Goal: Task Accomplishment & Management: Complete application form

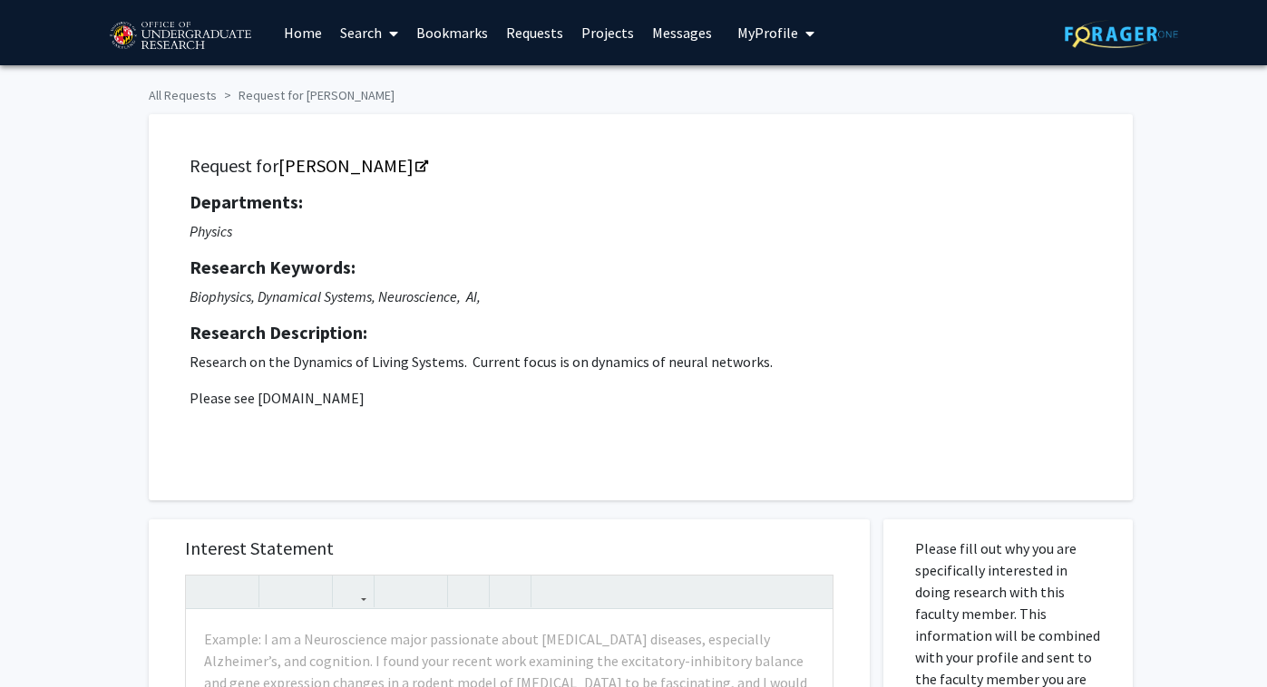
click at [602, 306] on div "Request for [PERSON_NAME] Departments: Physics Research Keywords: Biophysics, D…" at bounding box center [640, 307] width 939 height 341
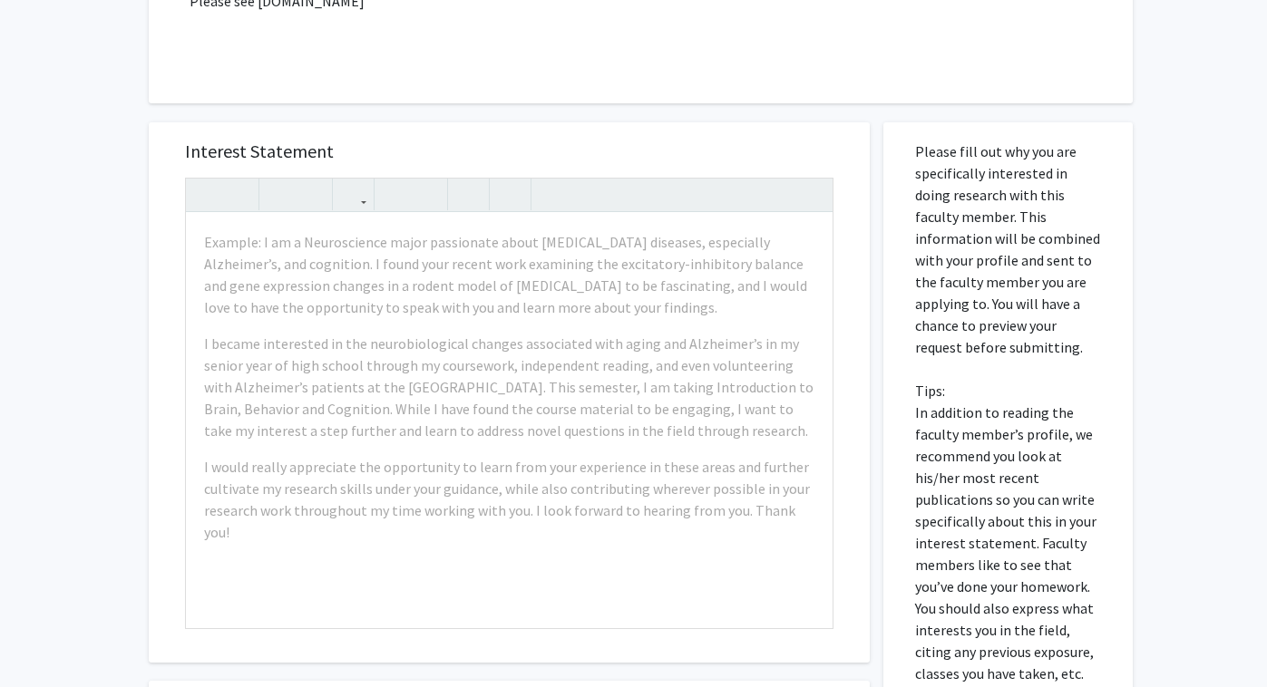
scroll to position [422, 0]
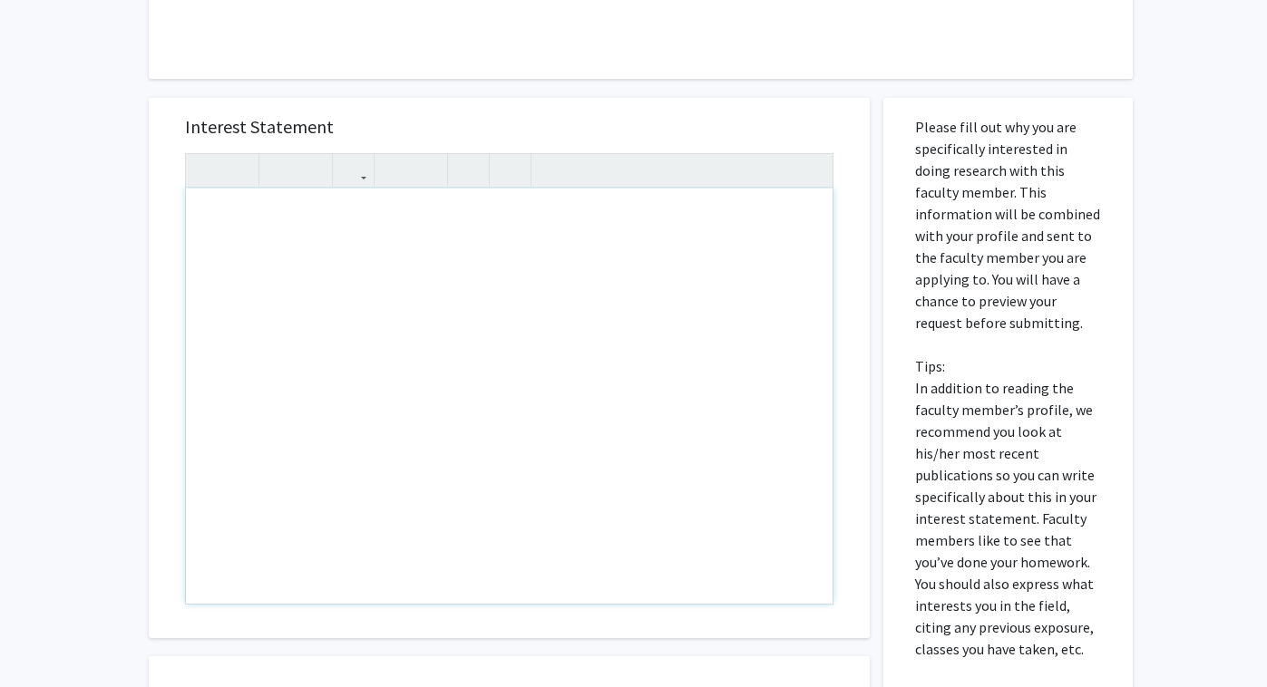
paste div "Note to users with screen readers: Please press Alt+0 or Option+0 to deactivate…"
type textarea "<l>ips dolorsi Am. Consec,</a><e>S doei temp incidid utlab etd magn. Al enim ad…"
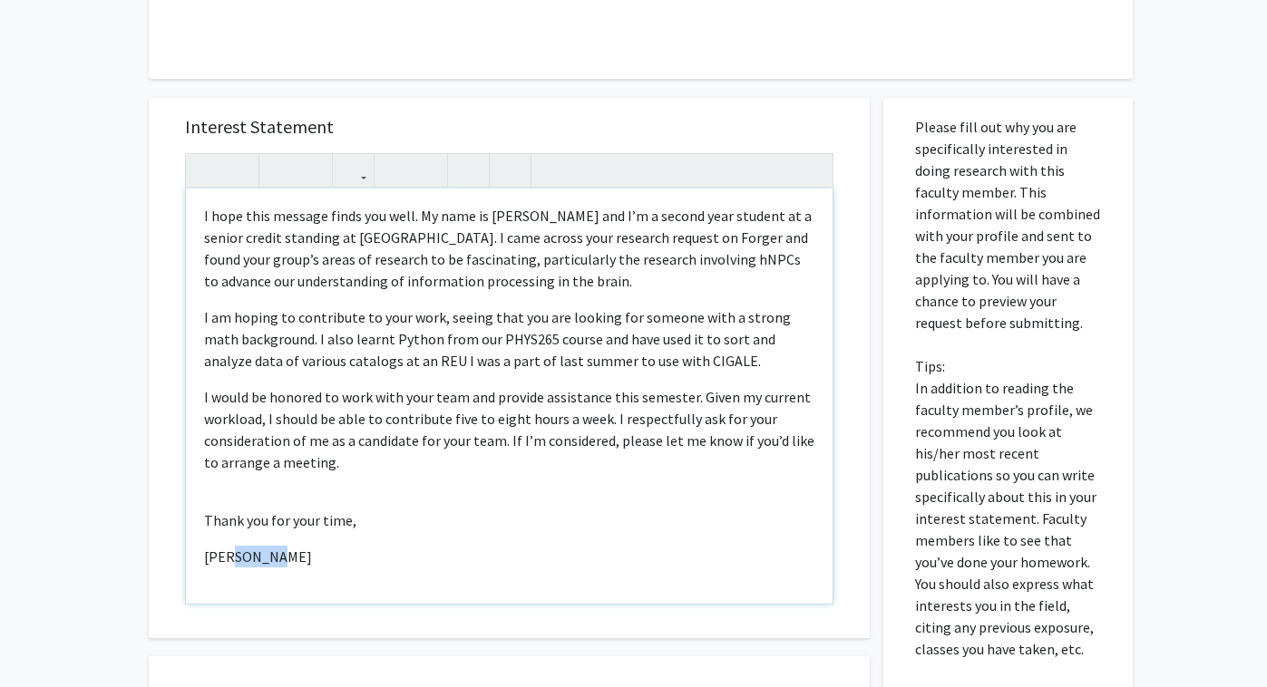
drag, startPoint x: 273, startPoint y: 566, endPoint x: 231, endPoint y: 566, distance: 41.7
click at [231, 566] on p "[PERSON_NAME]" at bounding box center [509, 557] width 610 height 22
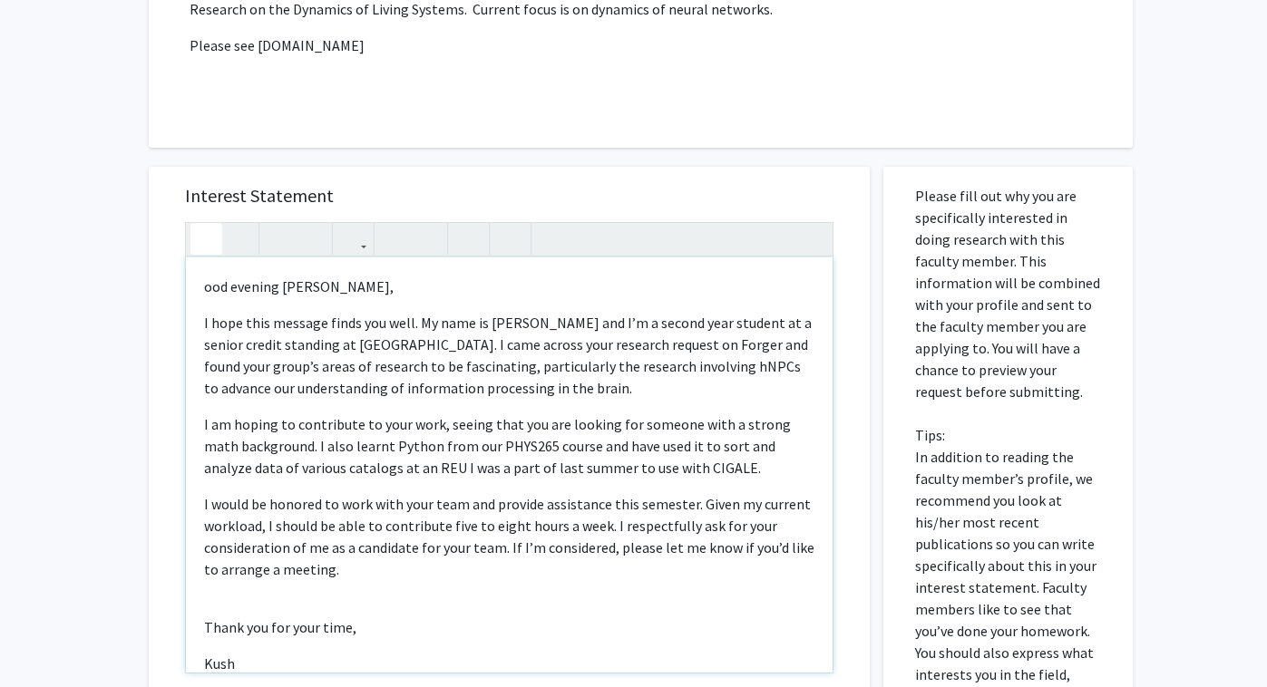
scroll to position [352, 0]
click at [216, 285] on p "ood evening [PERSON_NAME]," at bounding box center [509, 288] width 610 height 22
type textarea "<l>Ipsu dolorsi Am. Consec,</a><e>S doei temp incidid utlab etd magn. Al enim a…"
click at [395, 287] on p "Good evening [PERSON_NAME]," at bounding box center [509, 288] width 610 height 22
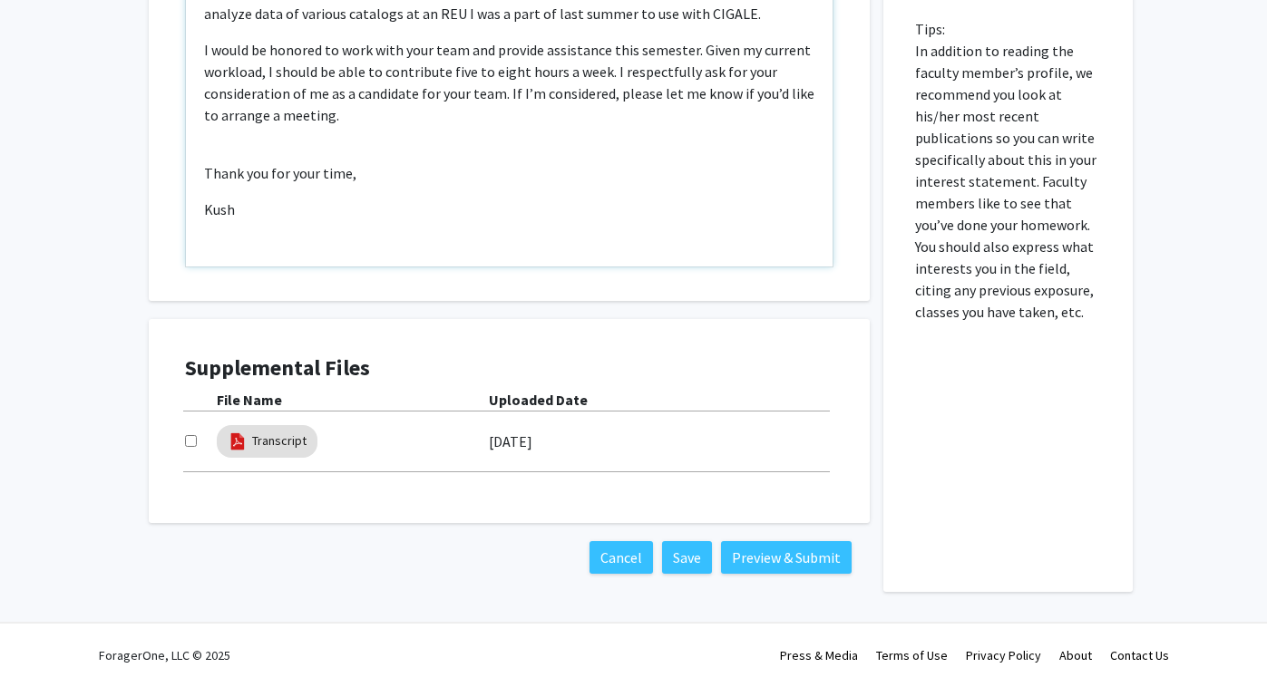
scroll to position [56, 0]
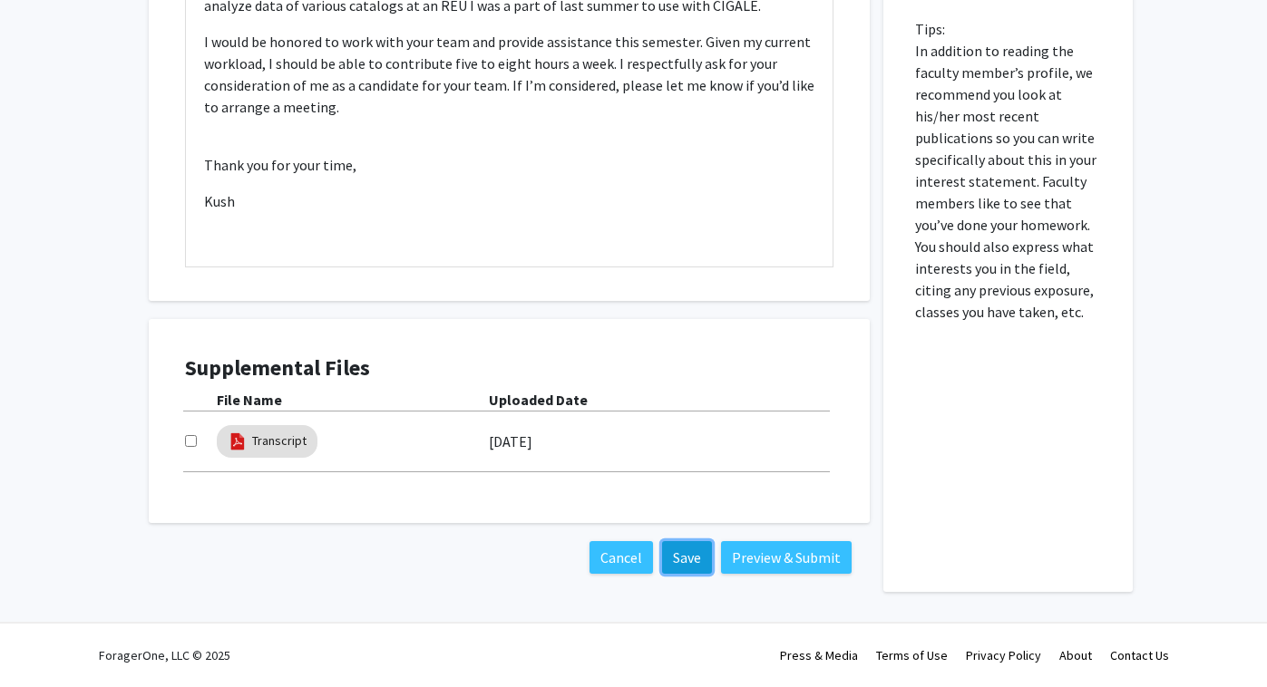
click at [690, 554] on button "Save" at bounding box center [687, 557] width 50 height 33
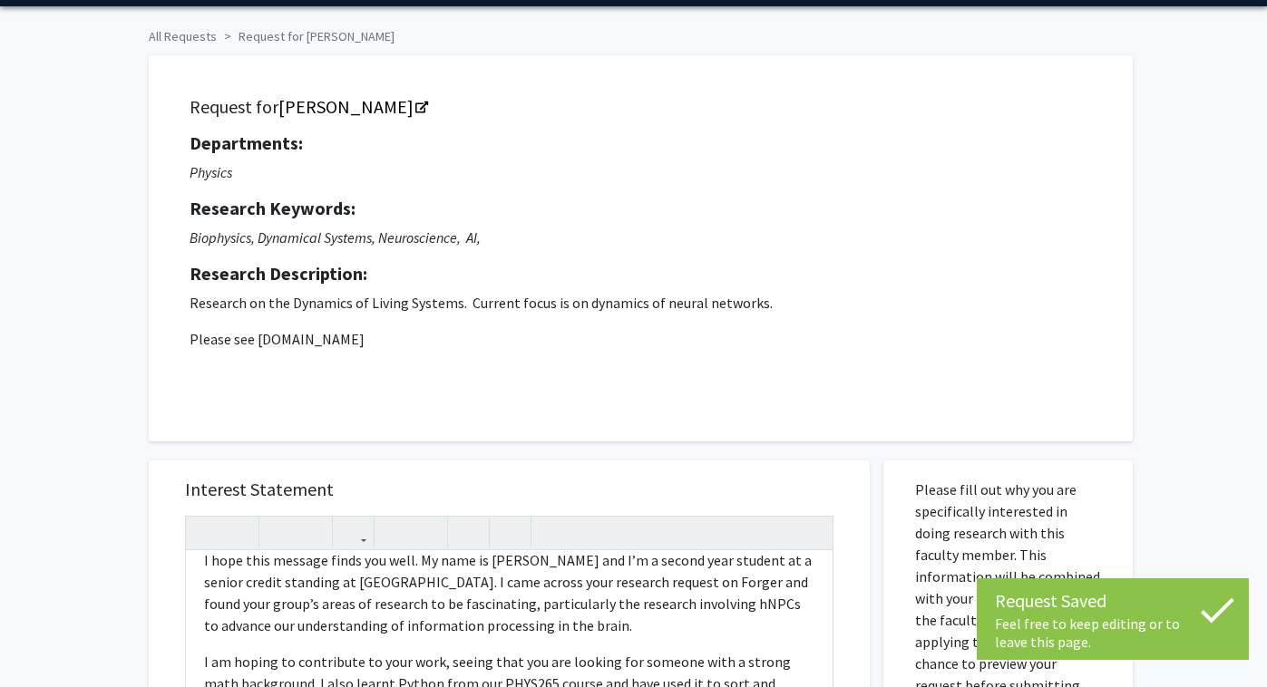
scroll to position [0, 0]
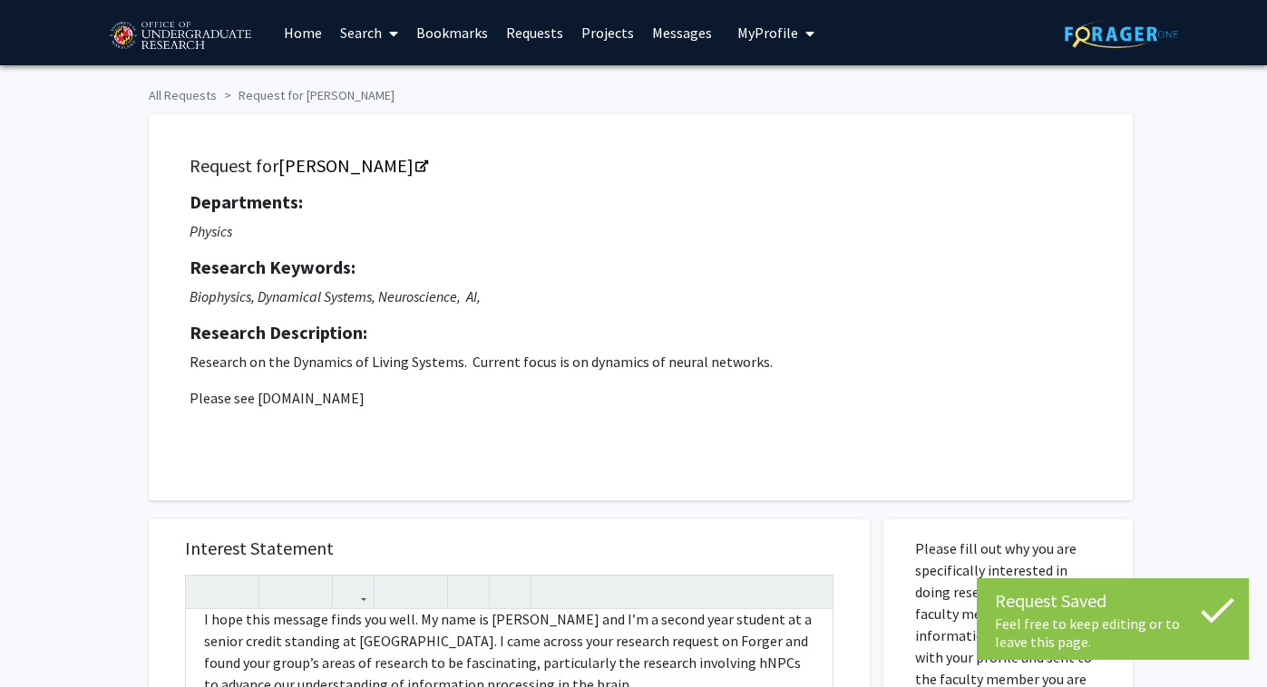
click at [304, 39] on link "Home" at bounding box center [303, 32] width 56 height 63
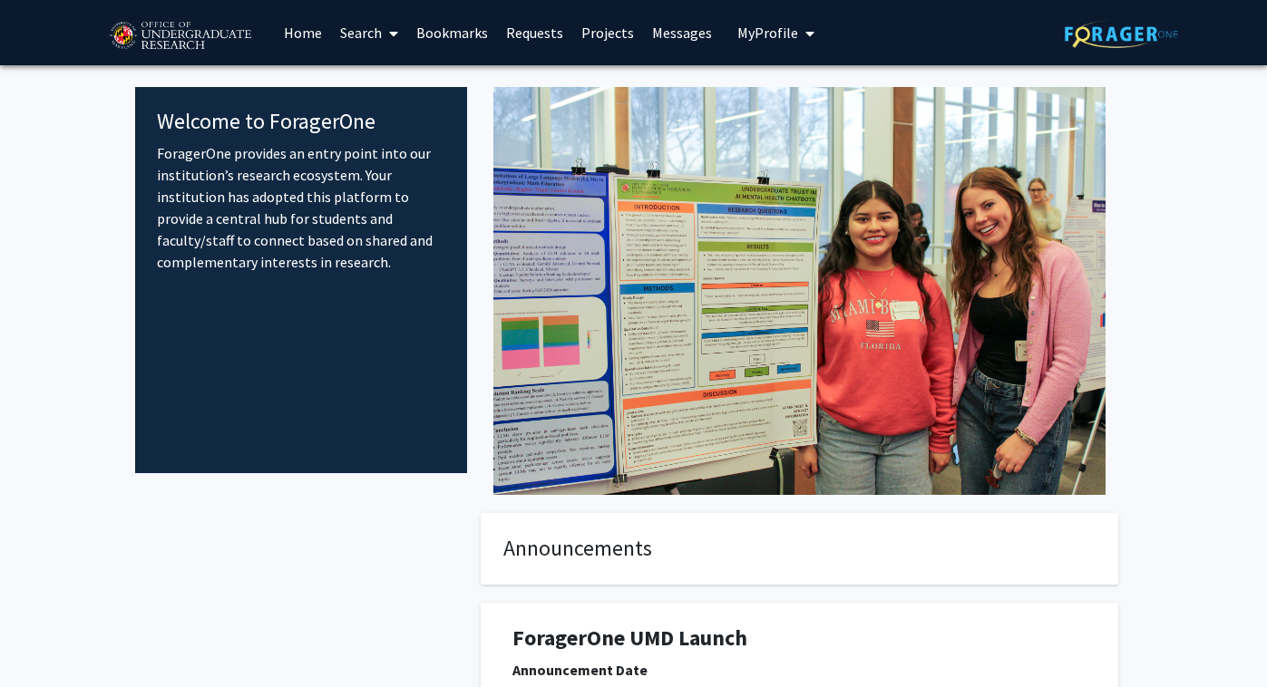
click at [756, 34] on span "My Profile" at bounding box center [767, 33] width 61 height 18
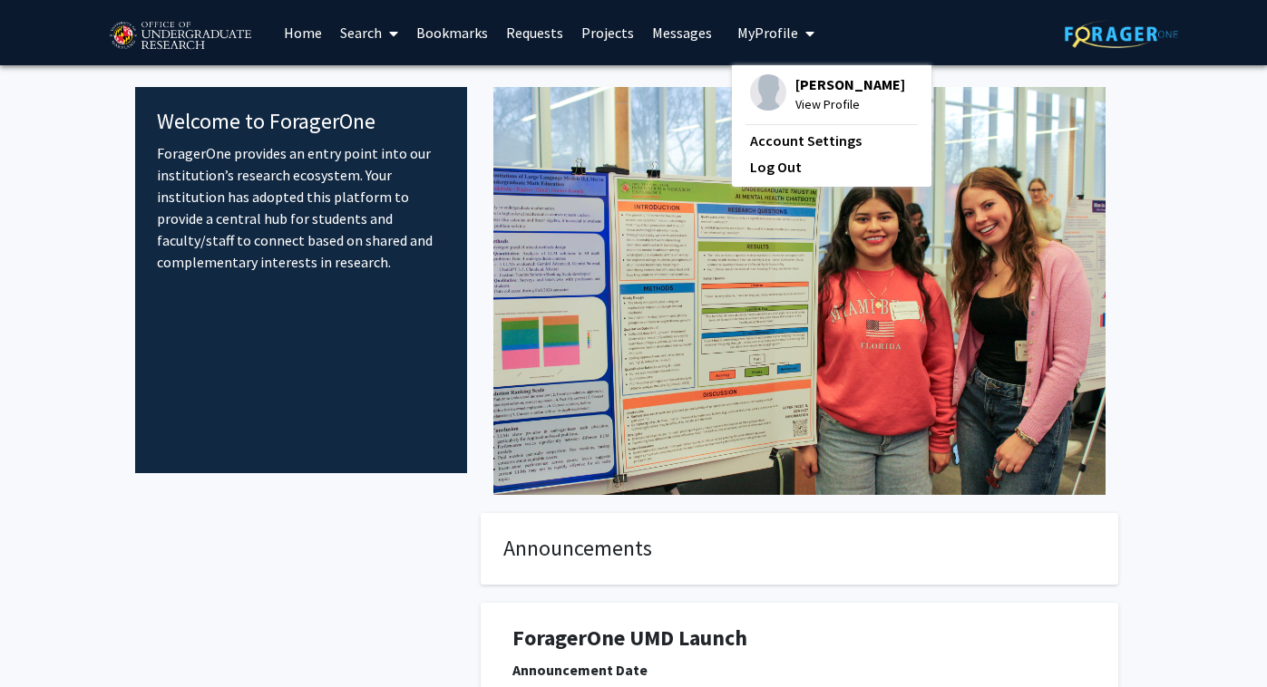
click at [806, 91] on span "[PERSON_NAME]" at bounding box center [850, 84] width 110 height 20
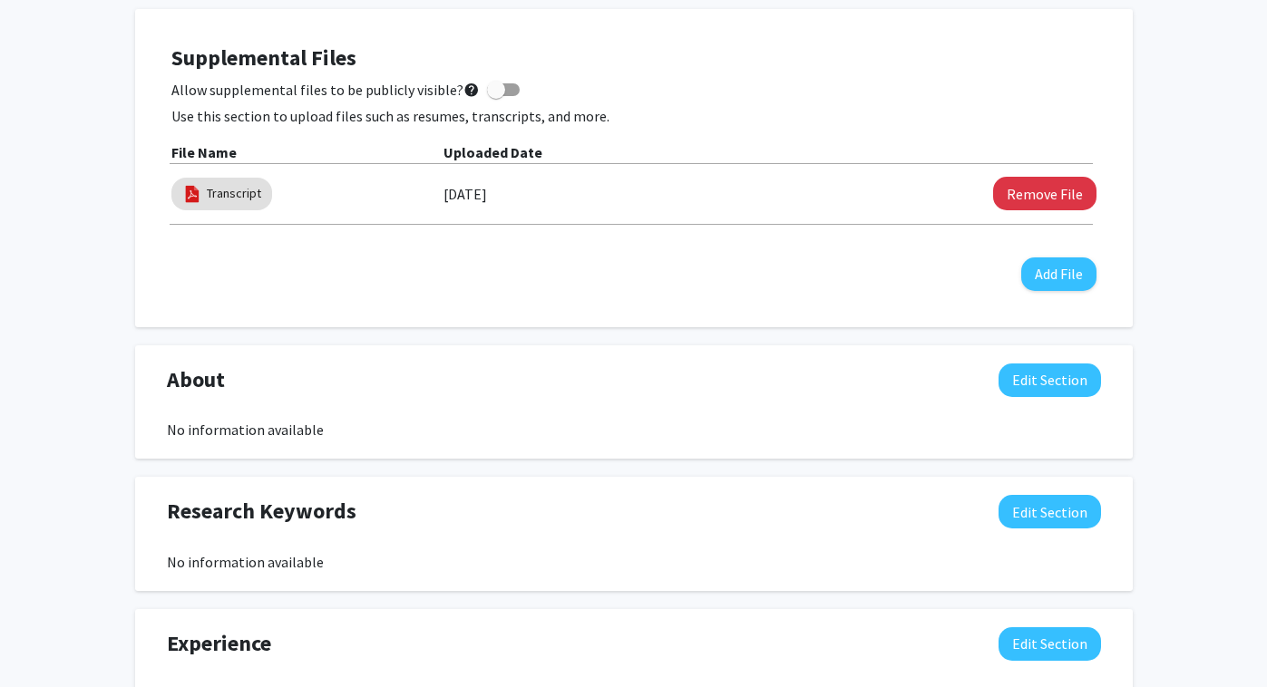
scroll to position [512, 0]
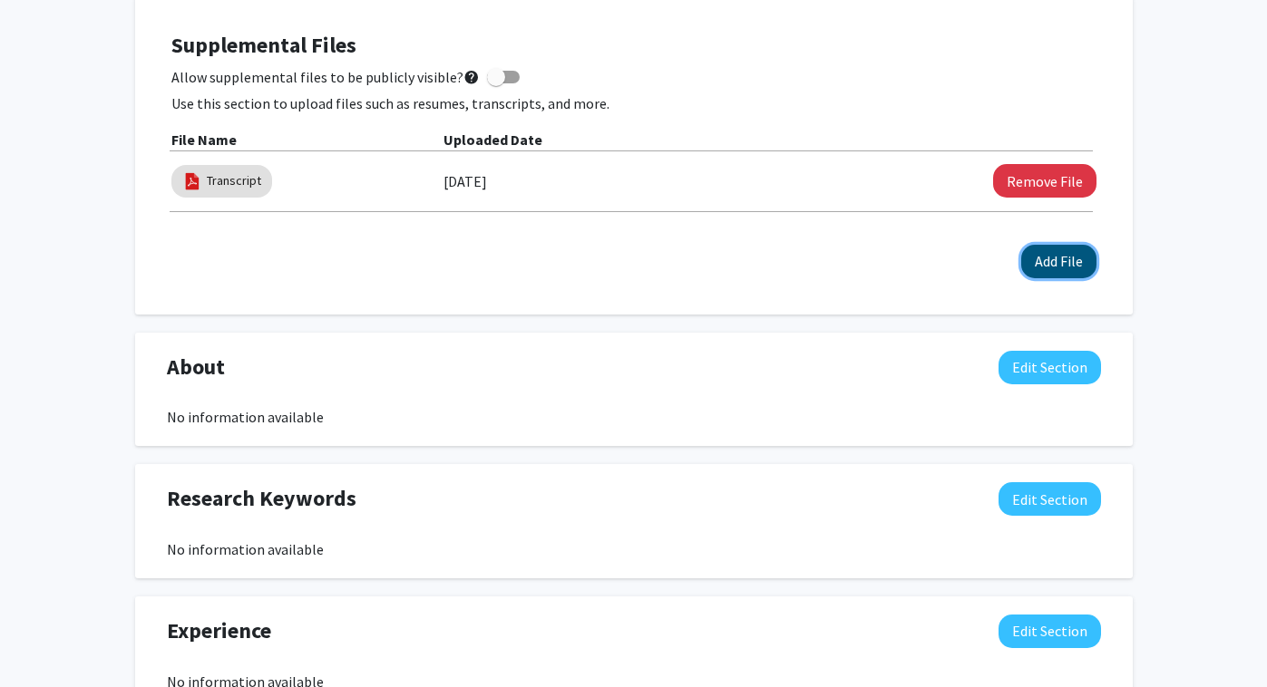
click at [1091, 254] on button "Add File" at bounding box center [1058, 262] width 75 height 34
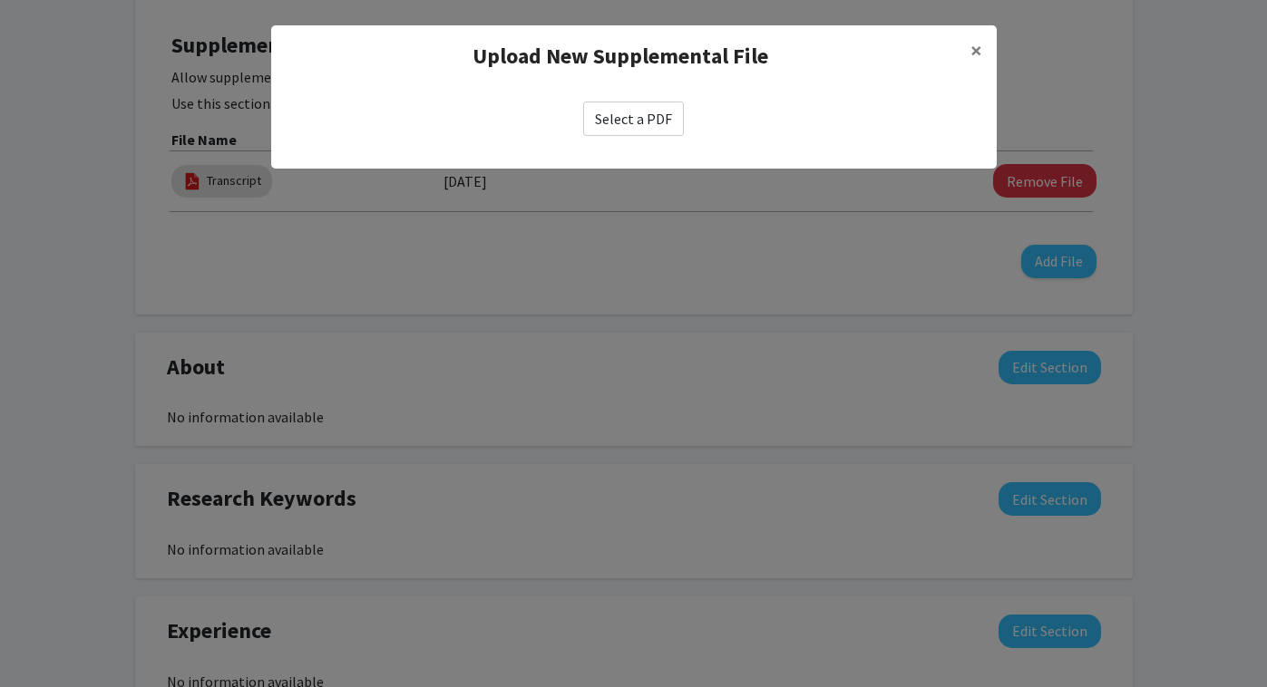
click at [627, 102] on label "Select a PDF" at bounding box center [633, 119] width 101 height 34
click at [0, 0] on input "Select a PDF" at bounding box center [0, 0] width 0 height 0
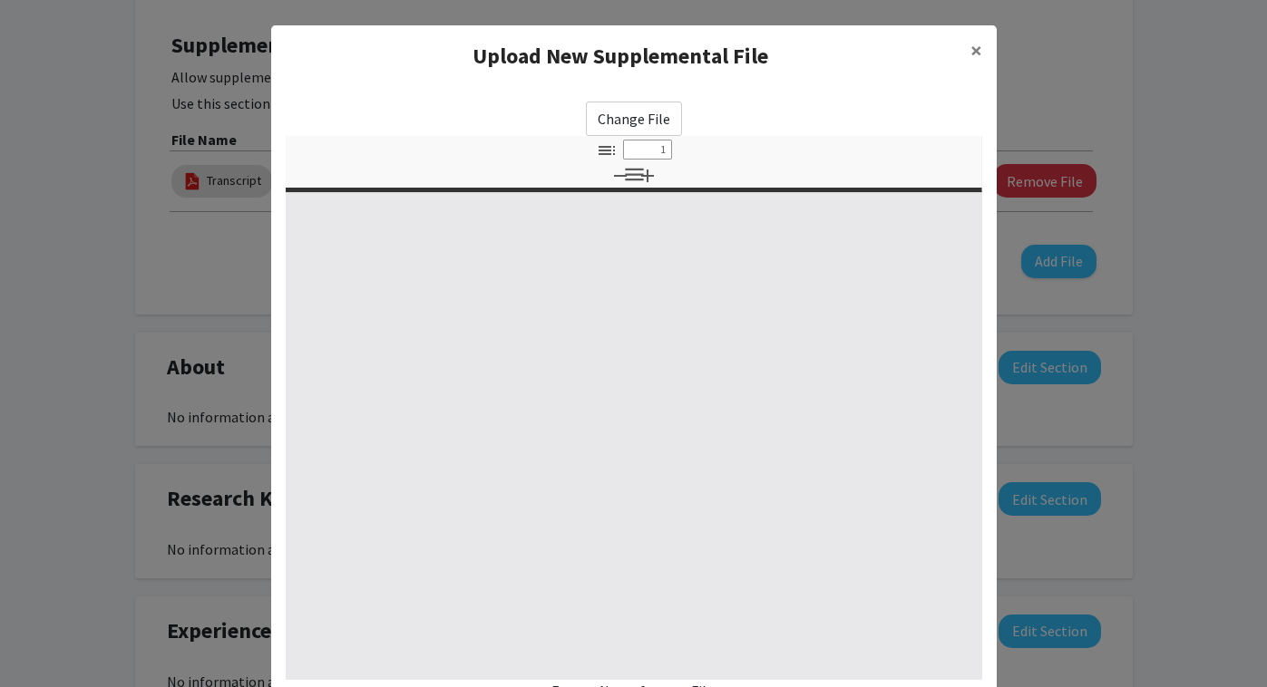
select select "custom"
type input "0"
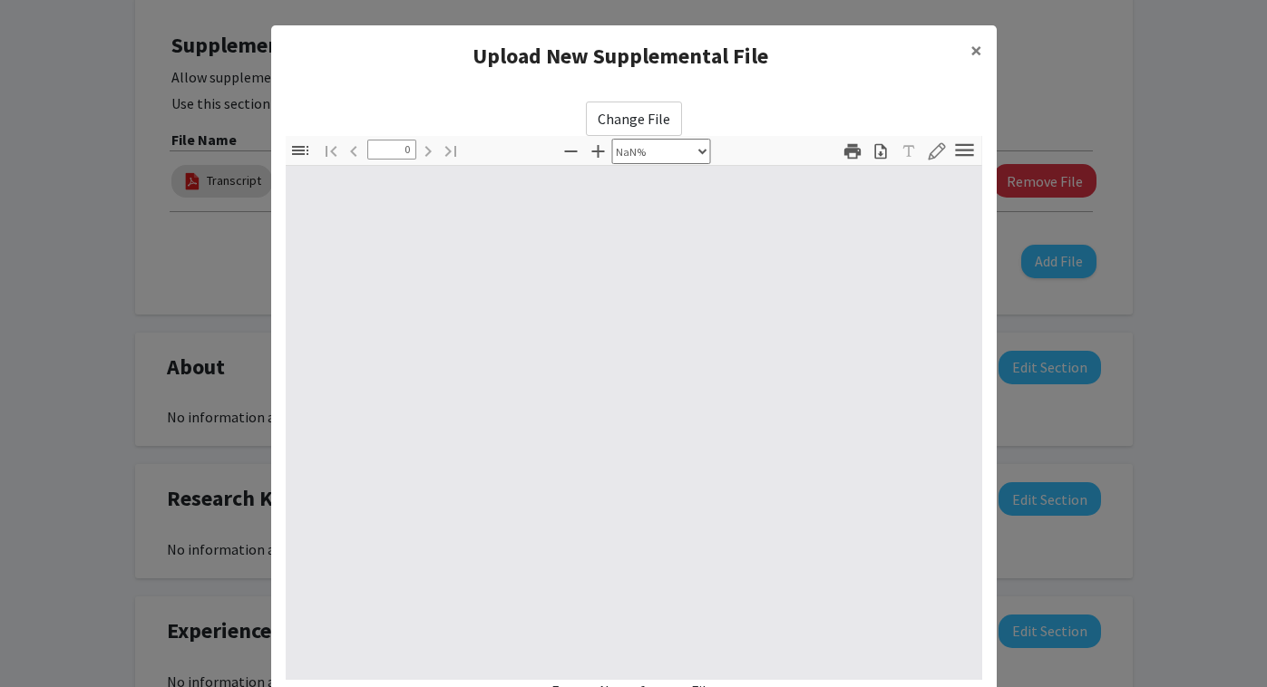
select select "auto"
type input "1"
select select "auto"
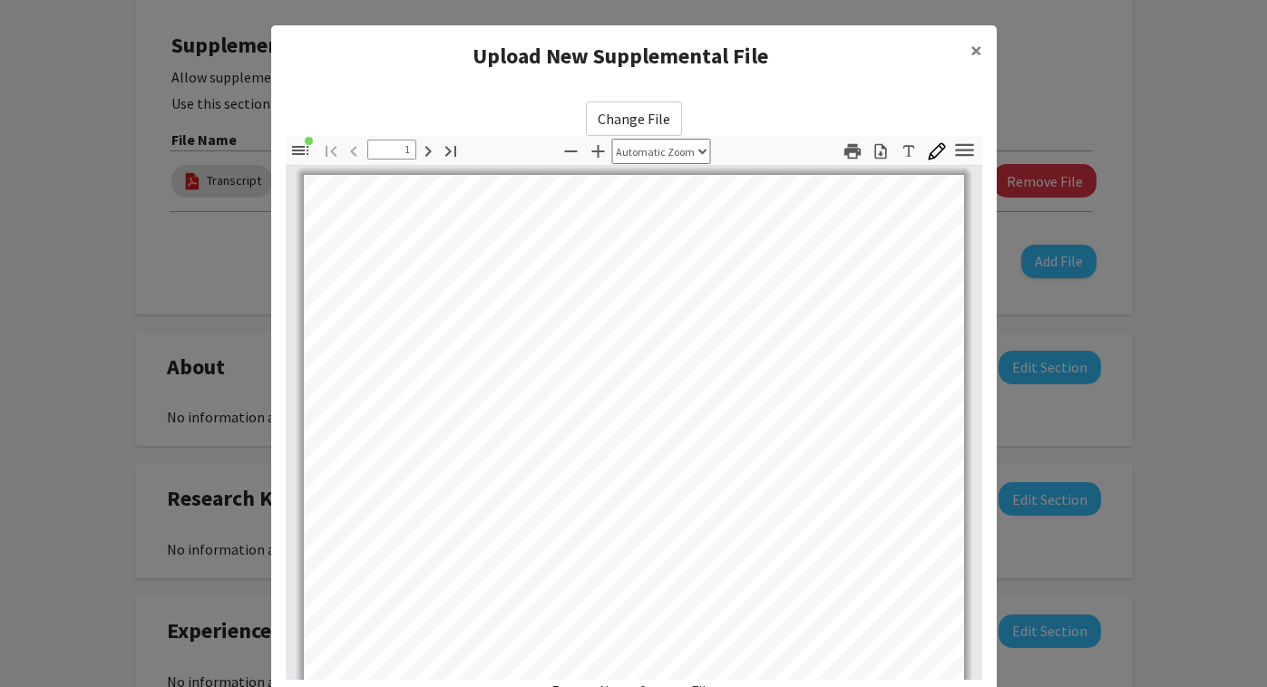
scroll to position [0, 0]
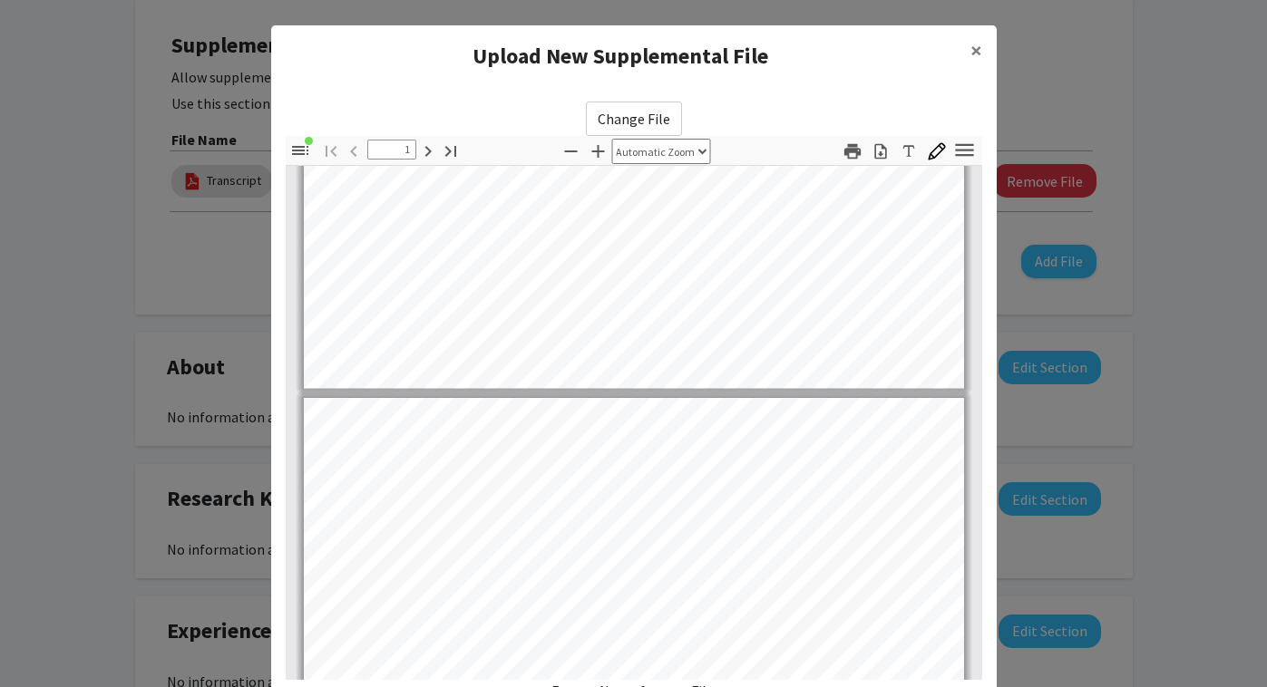
type input "2"
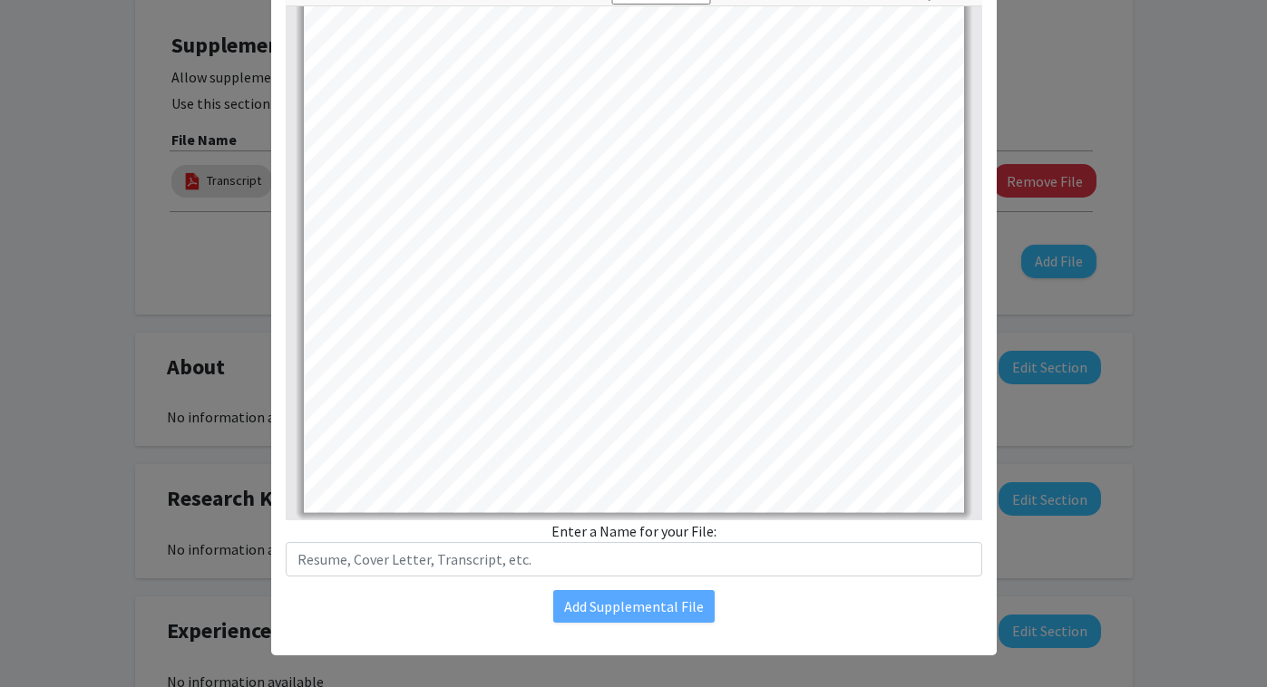
scroll to position [171, 0]
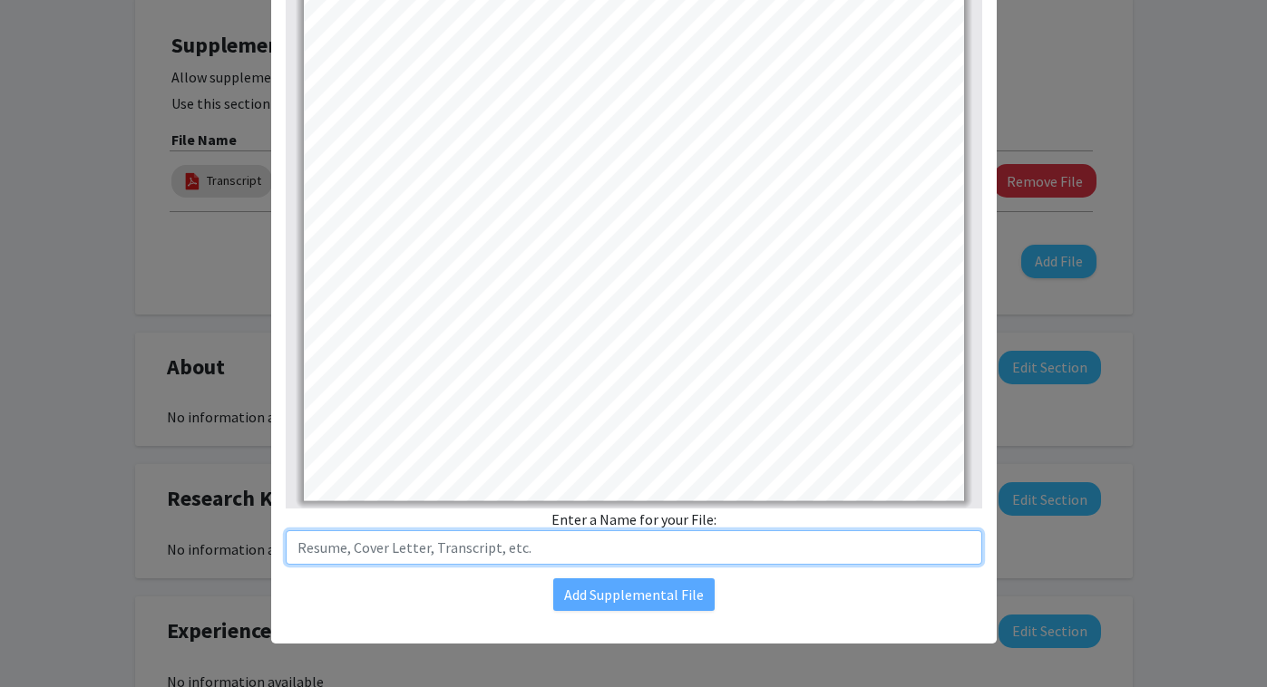
click at [551, 540] on input "text" at bounding box center [634, 548] width 697 height 34
type input "CV"
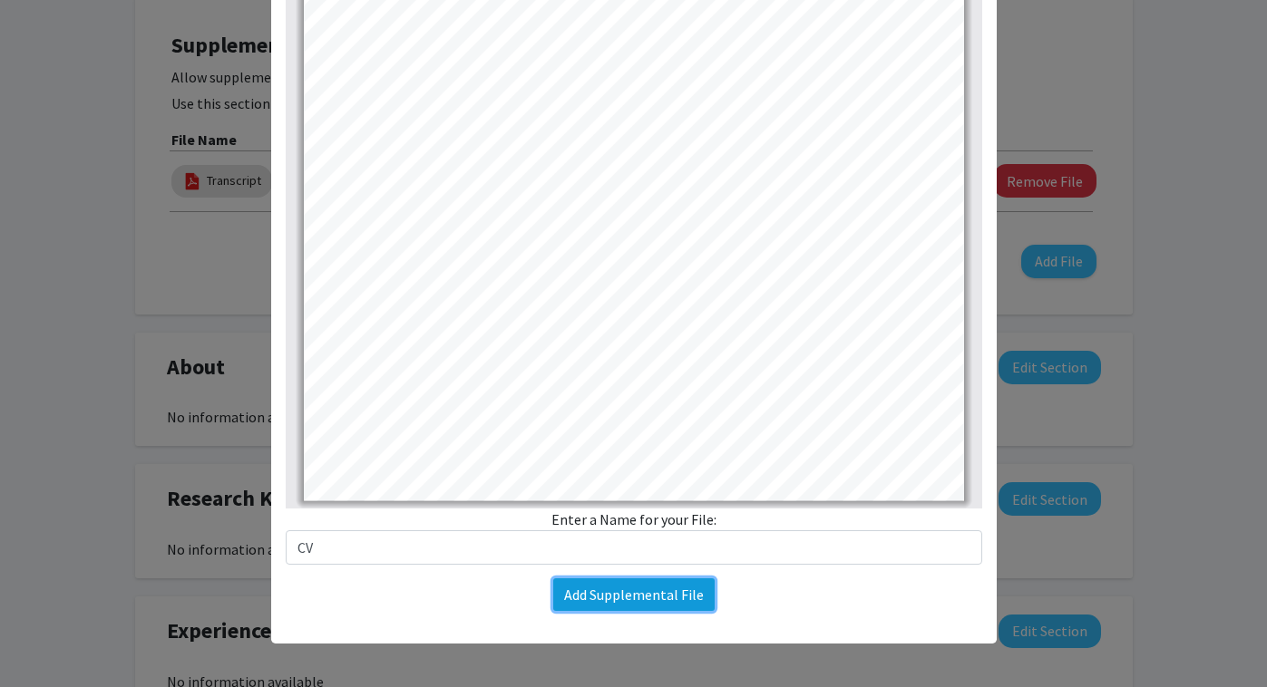
click at [658, 602] on button "Add Supplemental File" at bounding box center [633, 595] width 161 height 33
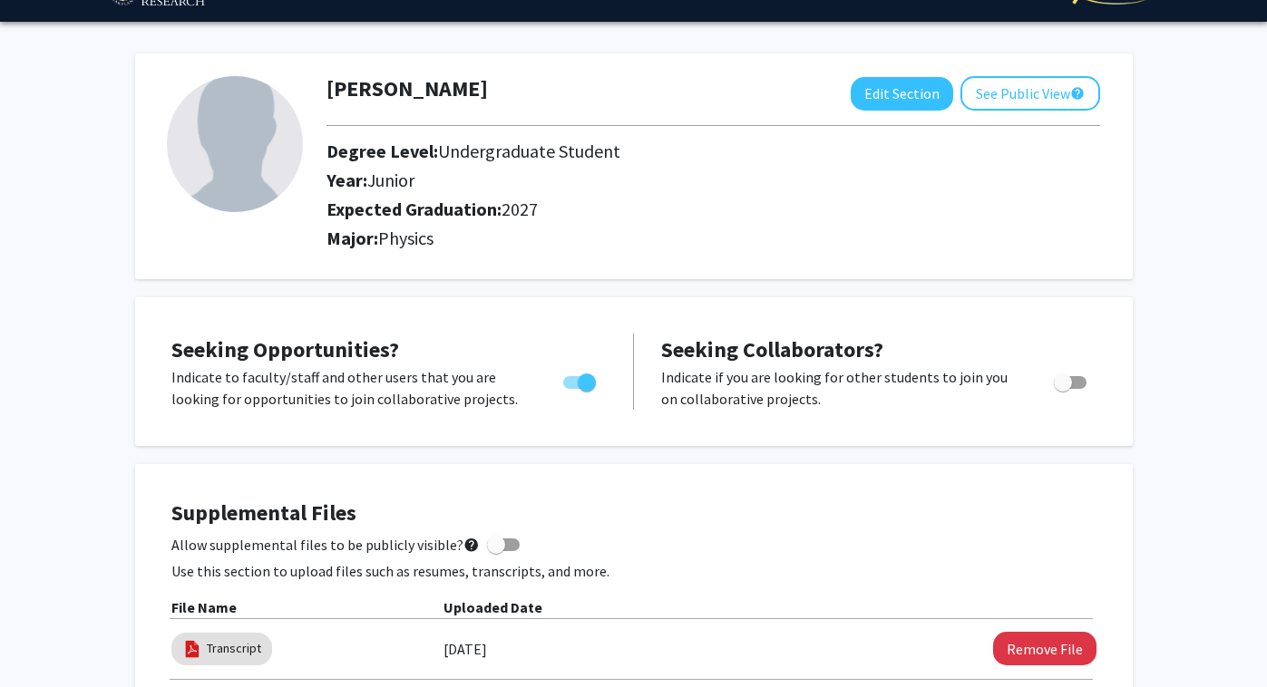
scroll to position [0, 0]
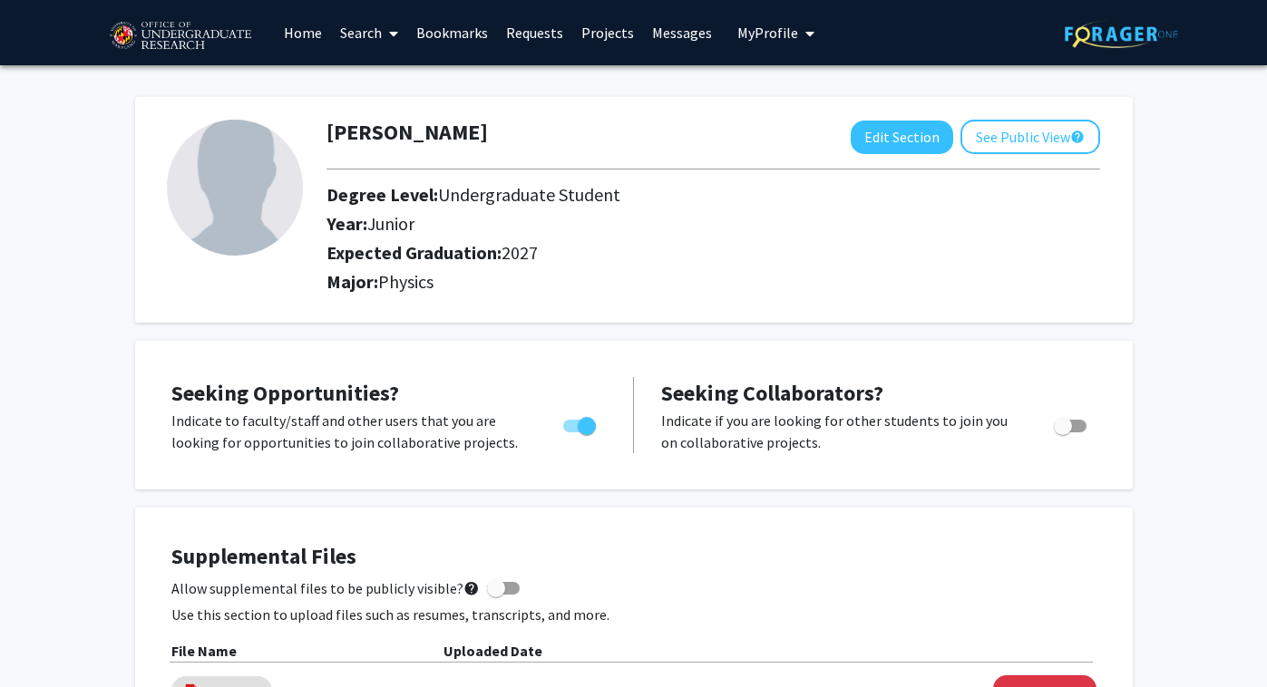
click at [538, 34] on link "Requests" at bounding box center [534, 32] width 75 height 63
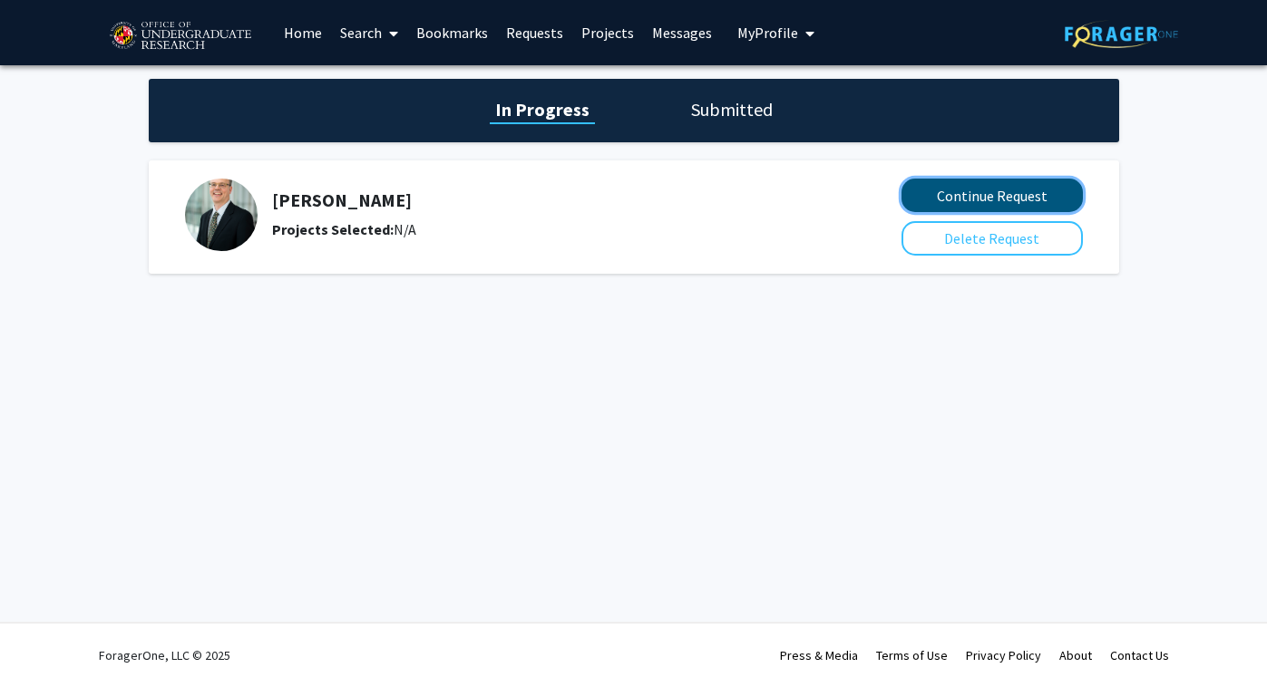
click at [937, 192] on button "Continue Request" at bounding box center [992, 196] width 181 height 34
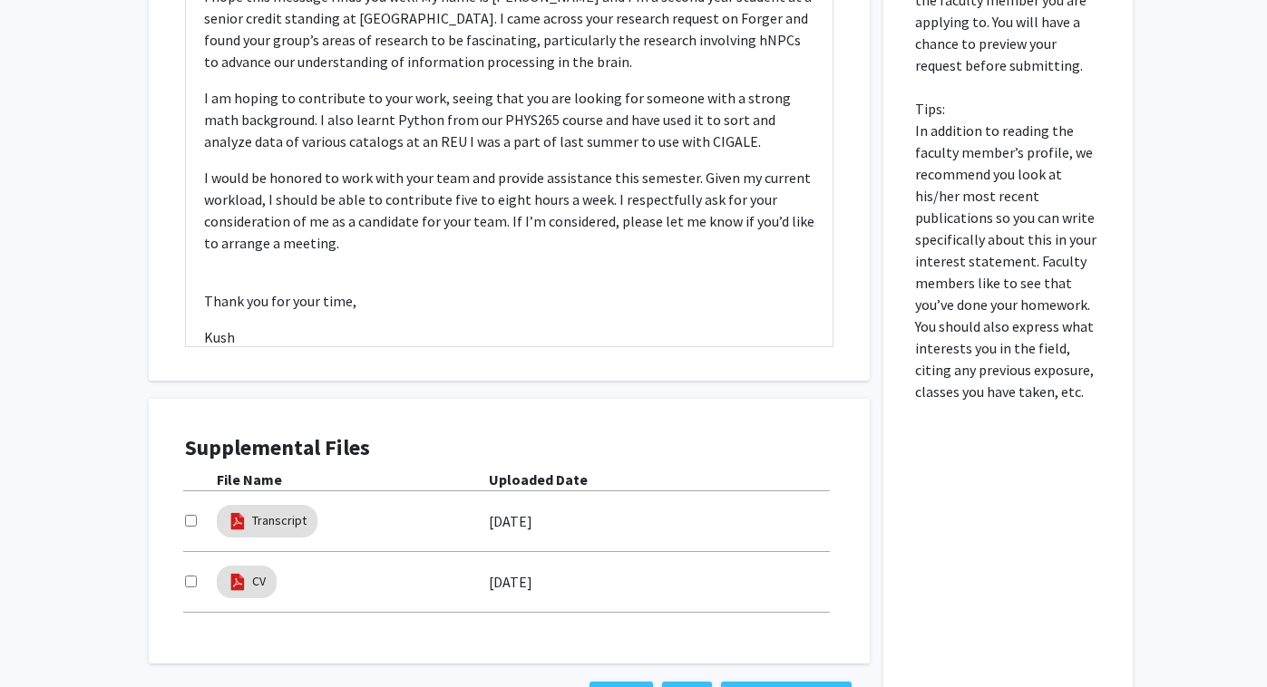
scroll to position [820, 0]
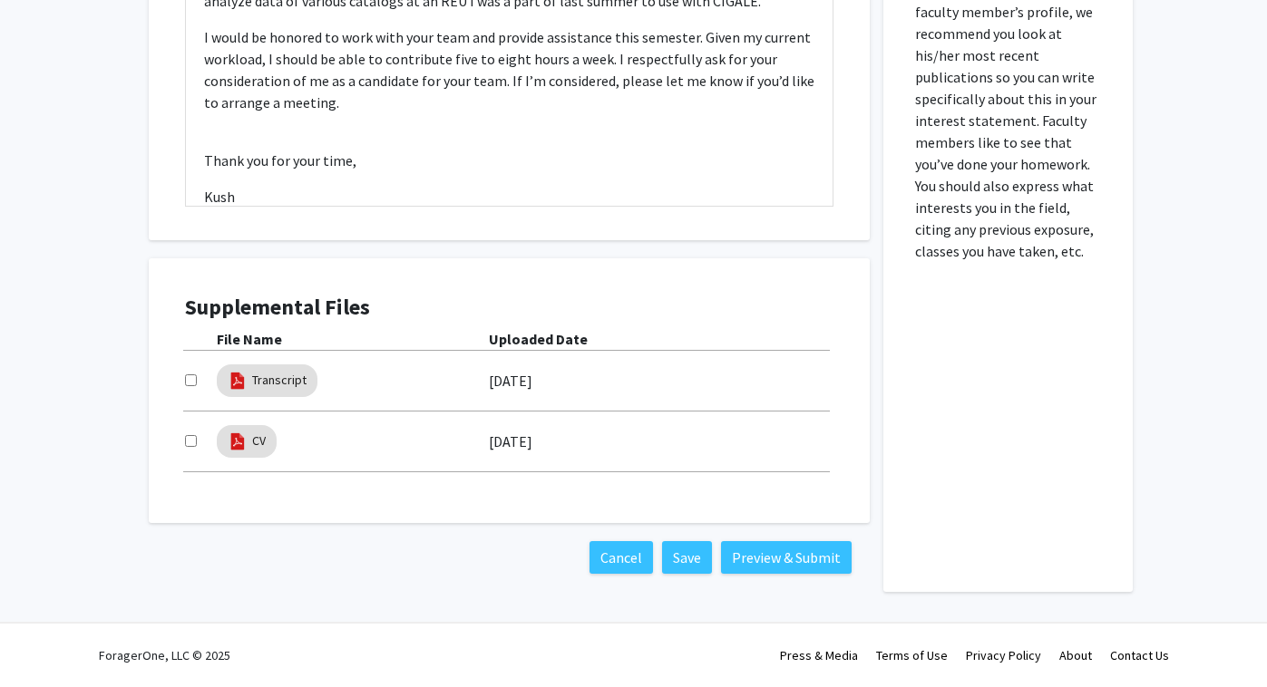
click at [198, 379] on div at bounding box center [201, 381] width 32 height 22
click at [193, 385] on input "checkbox" at bounding box center [191, 381] width 12 height 12
checkbox input "true"
click at [188, 434] on div at bounding box center [201, 442] width 32 height 22
click at [190, 442] on input "checkbox" at bounding box center [191, 441] width 12 height 12
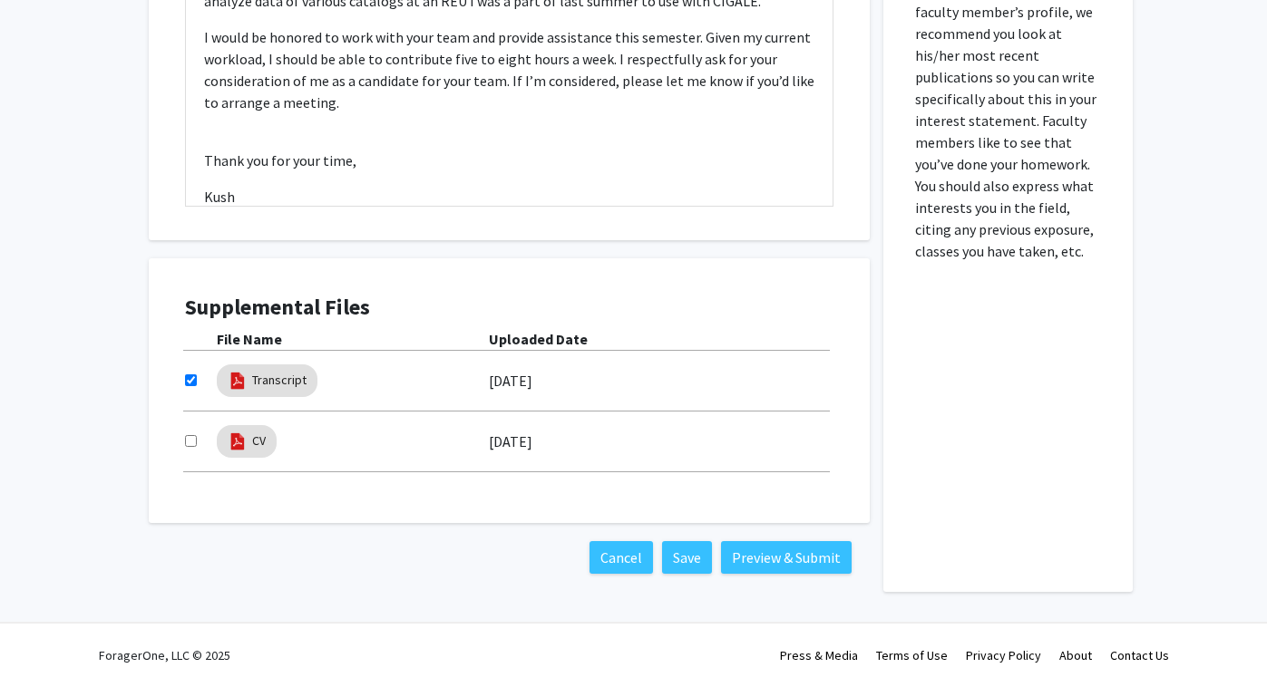
checkbox input "true"
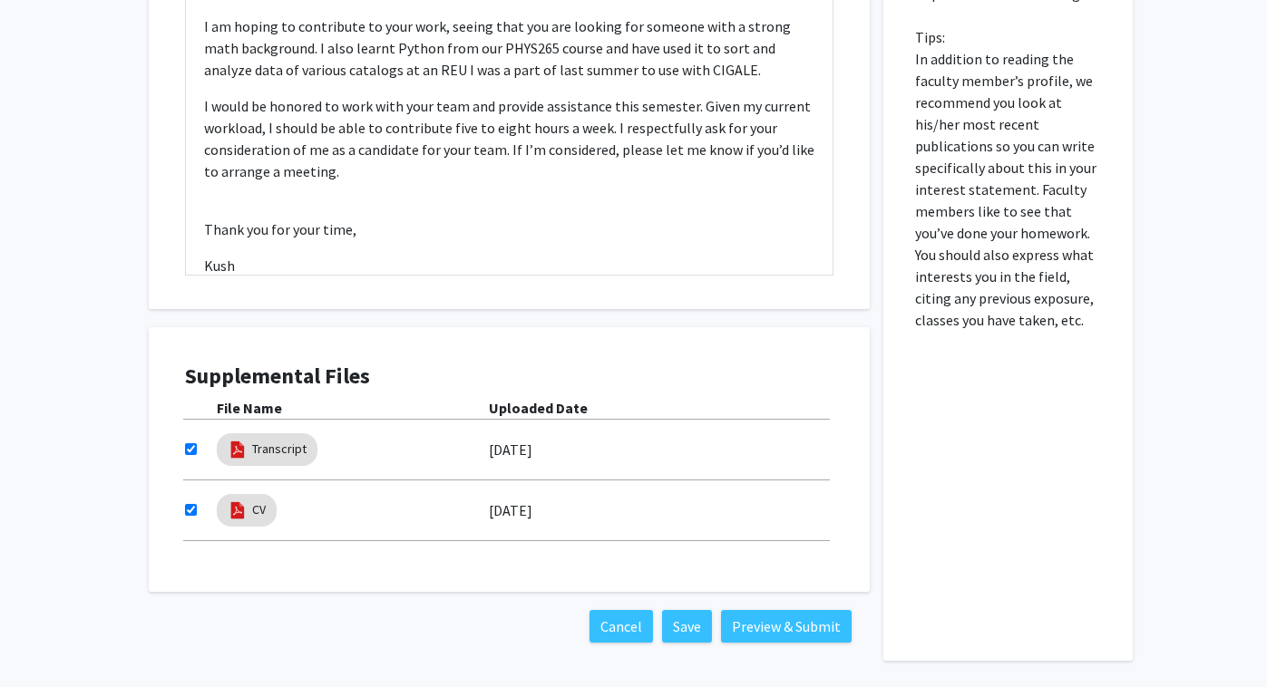
scroll to position [780, 0]
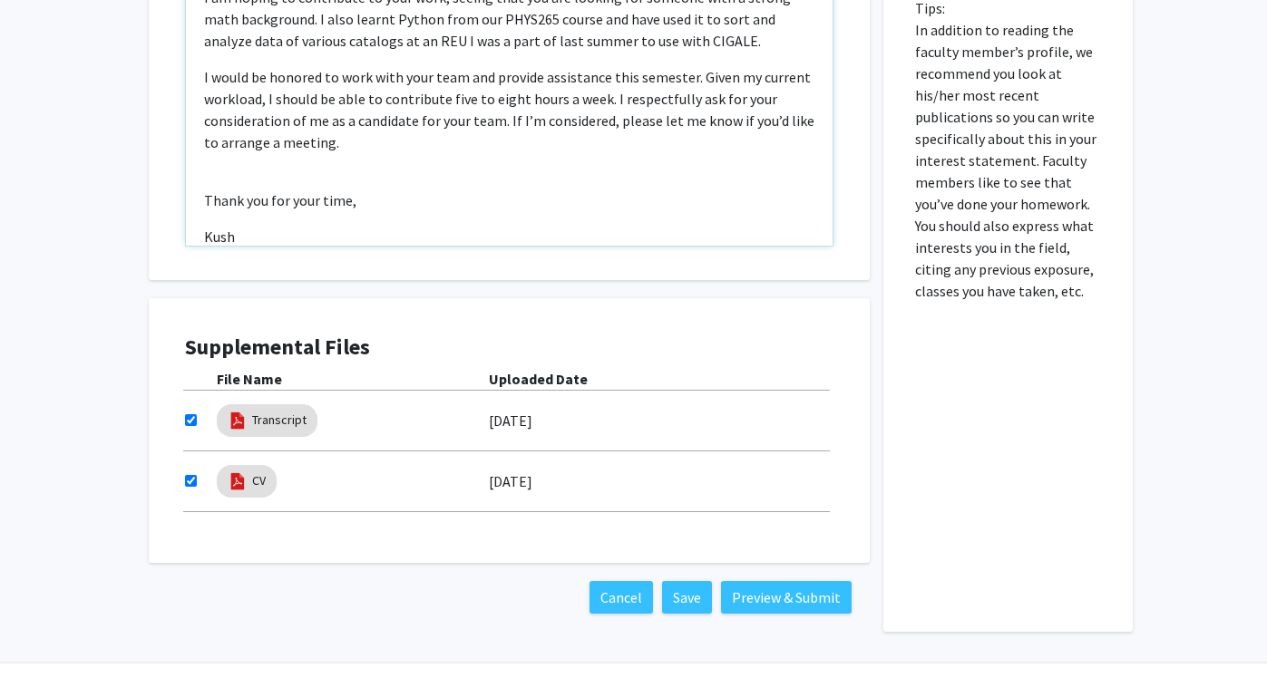
click at [308, 227] on p "Kush" at bounding box center [509, 237] width 610 height 22
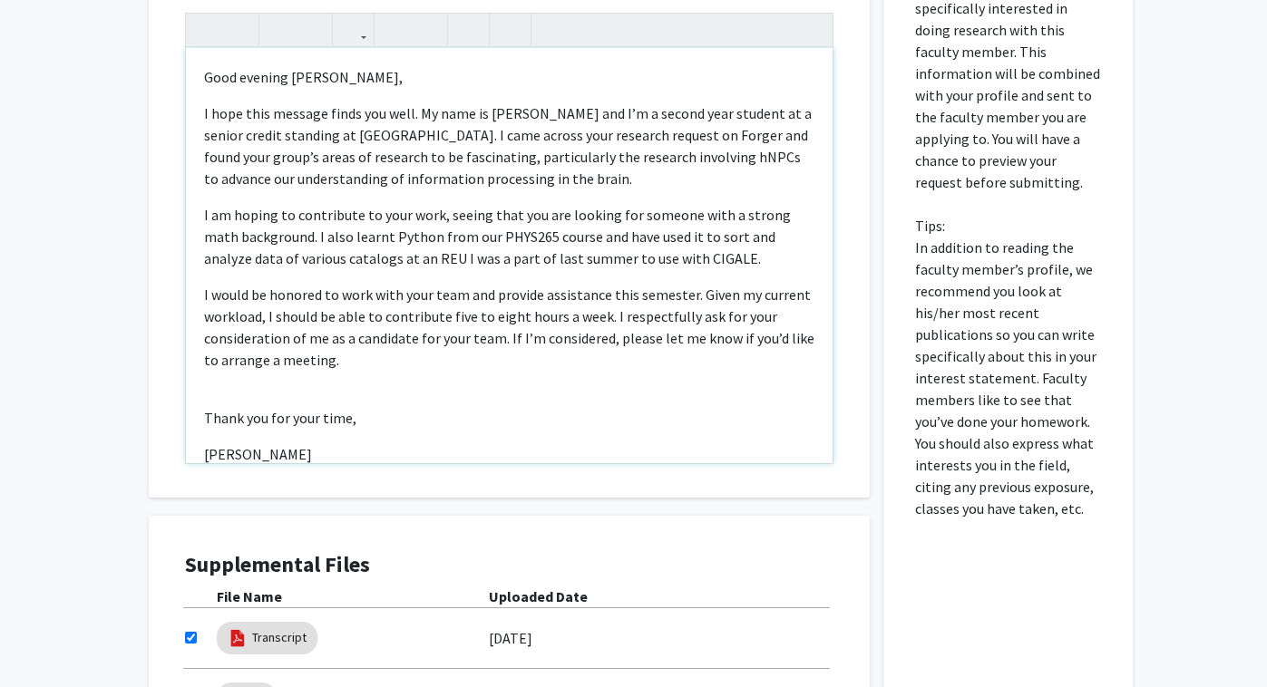
scroll to position [510, 0]
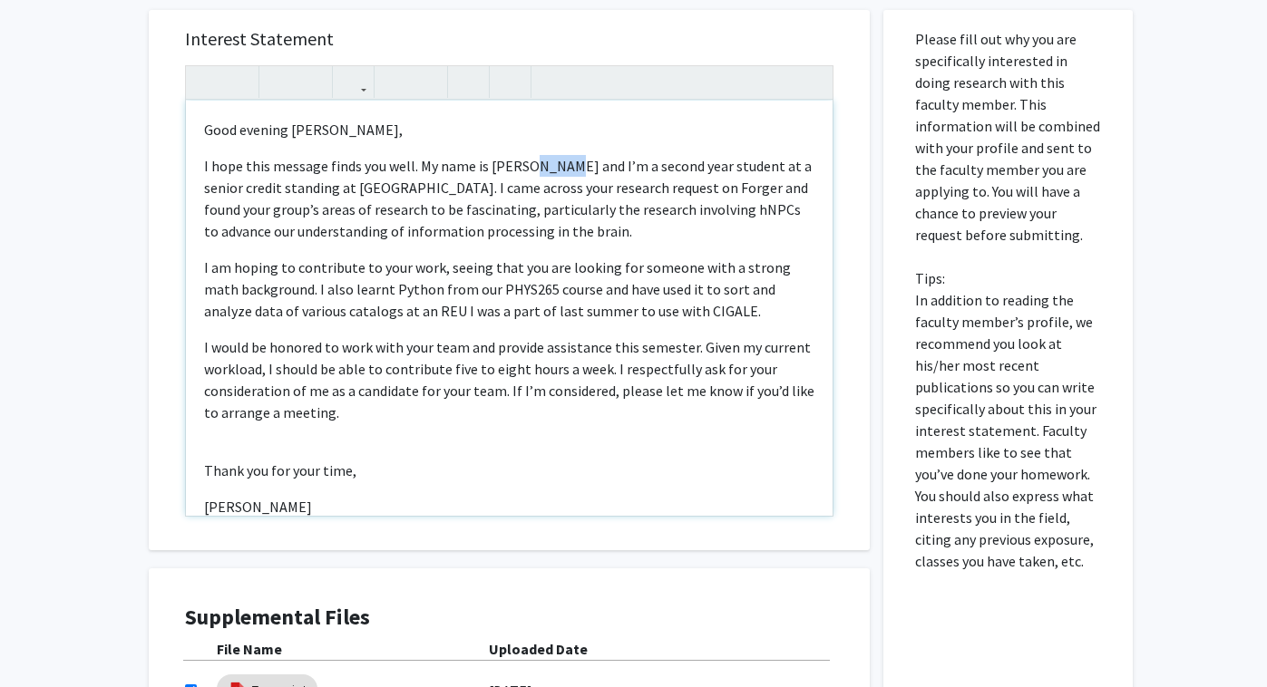
drag, startPoint x: 554, startPoint y: 166, endPoint x: 526, endPoint y: 166, distance: 28.1
click at [526, 166] on p "I hope this message finds you well. My name is [PERSON_NAME] and I’m a second y…" at bounding box center [509, 198] width 610 height 87
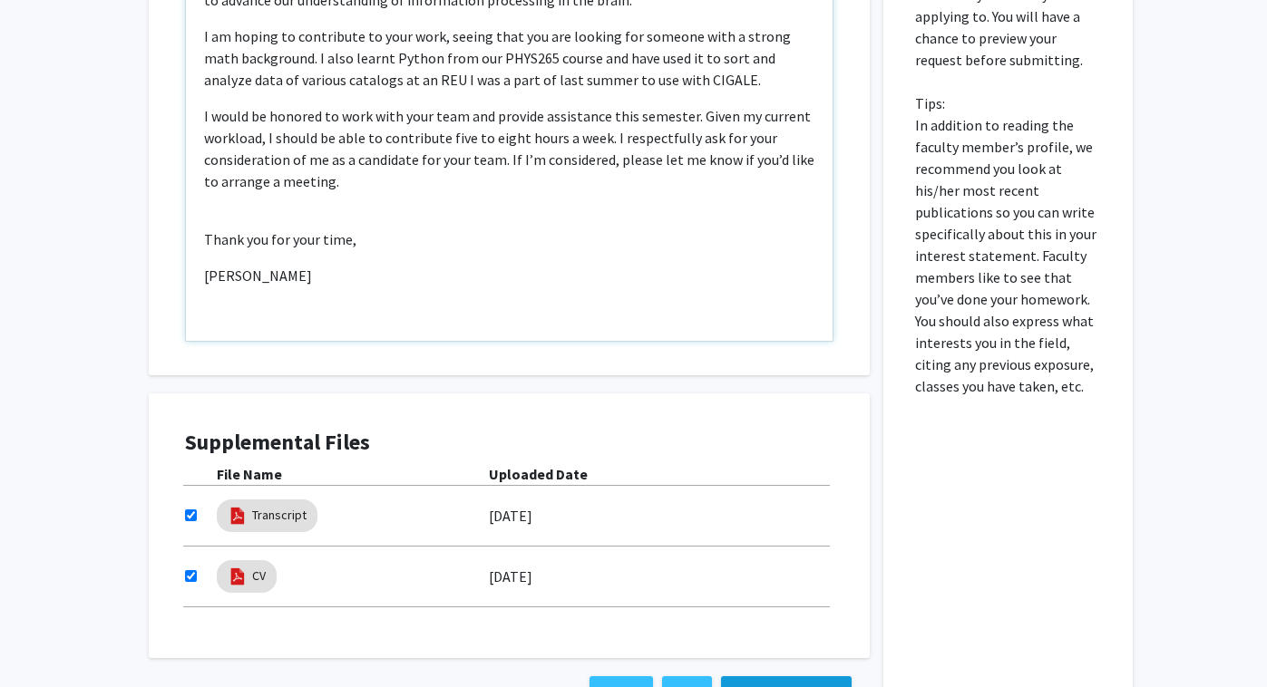
scroll to position [298, 0]
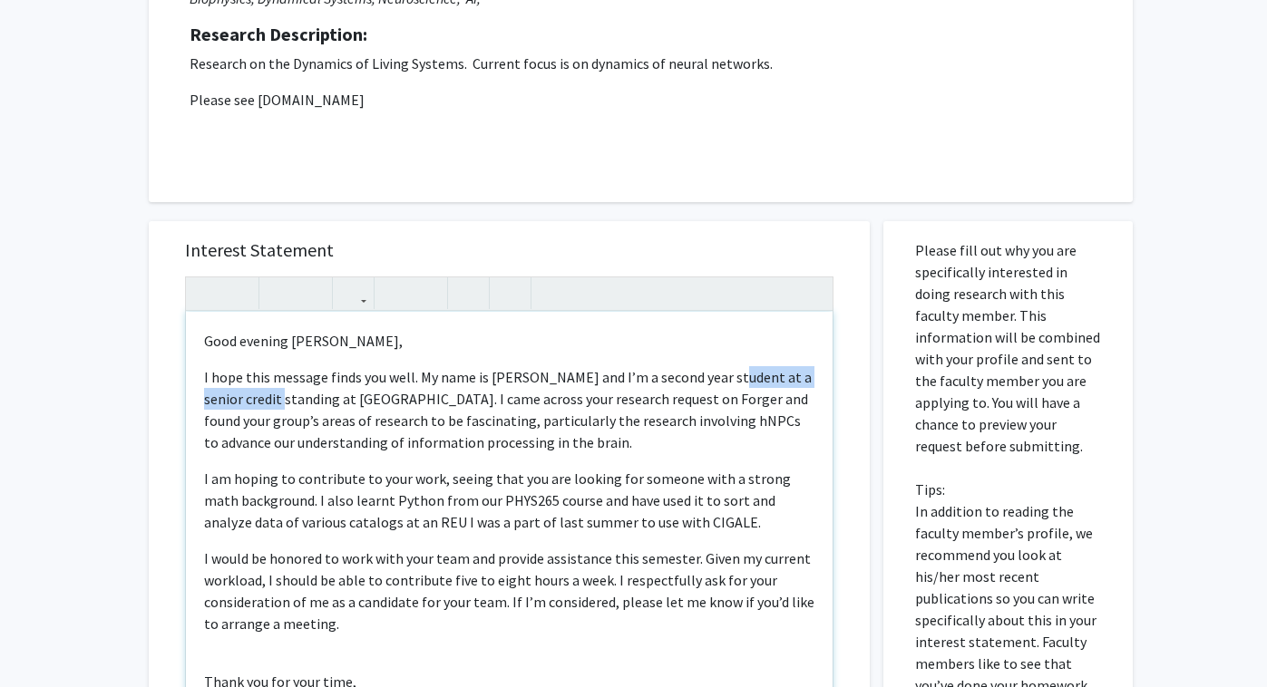
drag, startPoint x: 716, startPoint y: 379, endPoint x: 258, endPoint y: 408, distance: 458.0
click at [258, 408] on p "I hope this message finds you well. My name is [PERSON_NAME] and I’m a second y…" at bounding box center [509, 409] width 610 height 87
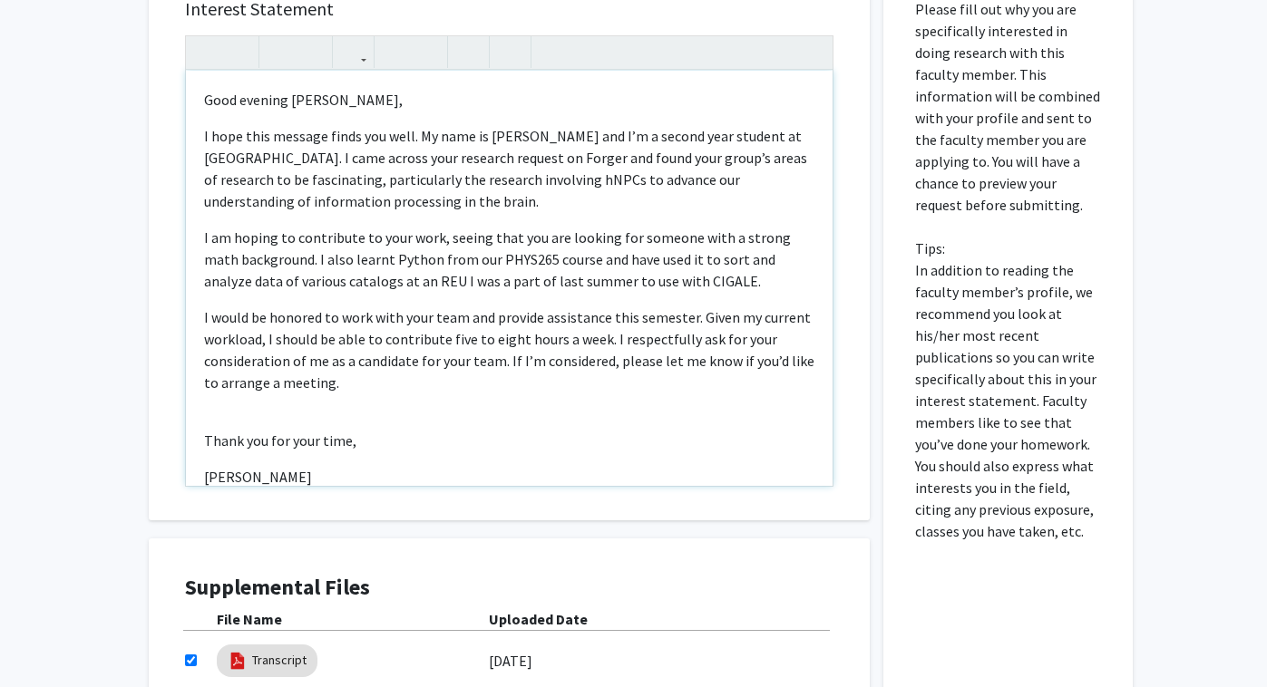
scroll to position [539, 0]
click at [623, 138] on p "I hope this message finds you well. My name is [PERSON_NAME] and I’m a second y…" at bounding box center [509, 169] width 610 height 87
click at [619, 140] on p "I hope this message finds you well. My name is [PERSON_NAME] and I’m a second y…" at bounding box center [509, 169] width 610 height 87
click at [731, 368] on p "I would be honored to work with your team and provide assistance this semester.…" at bounding box center [509, 350] width 610 height 87
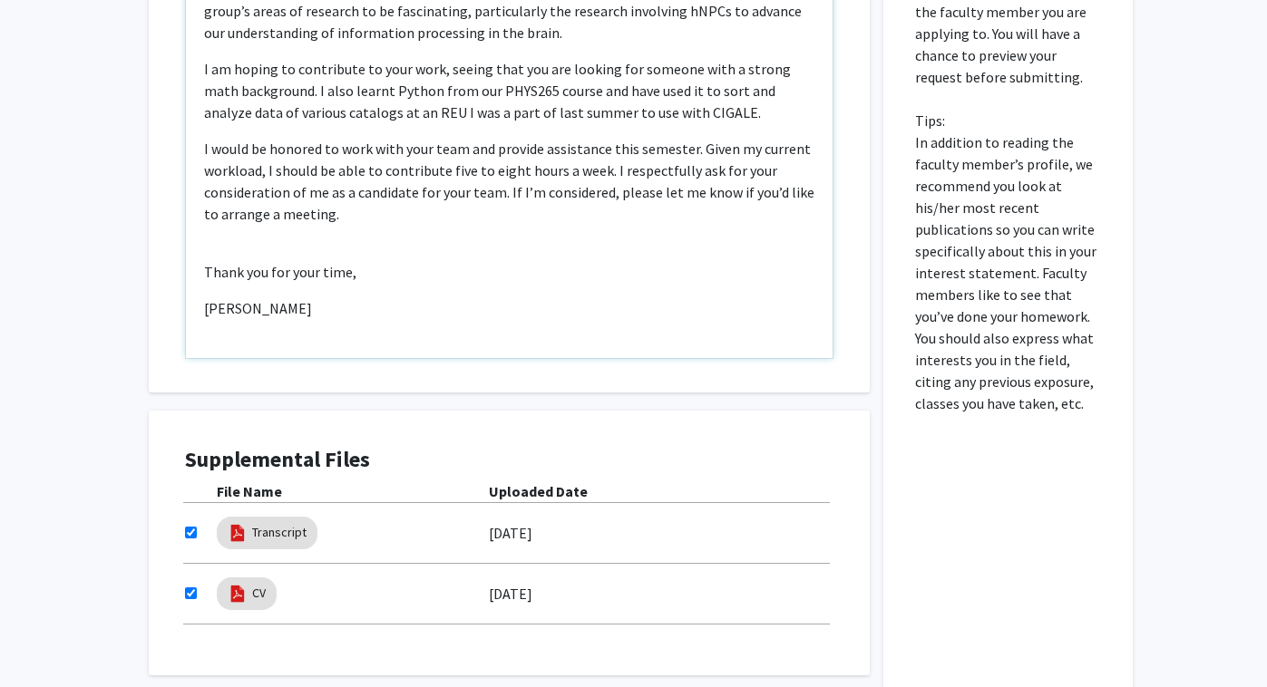
scroll to position [820, 0]
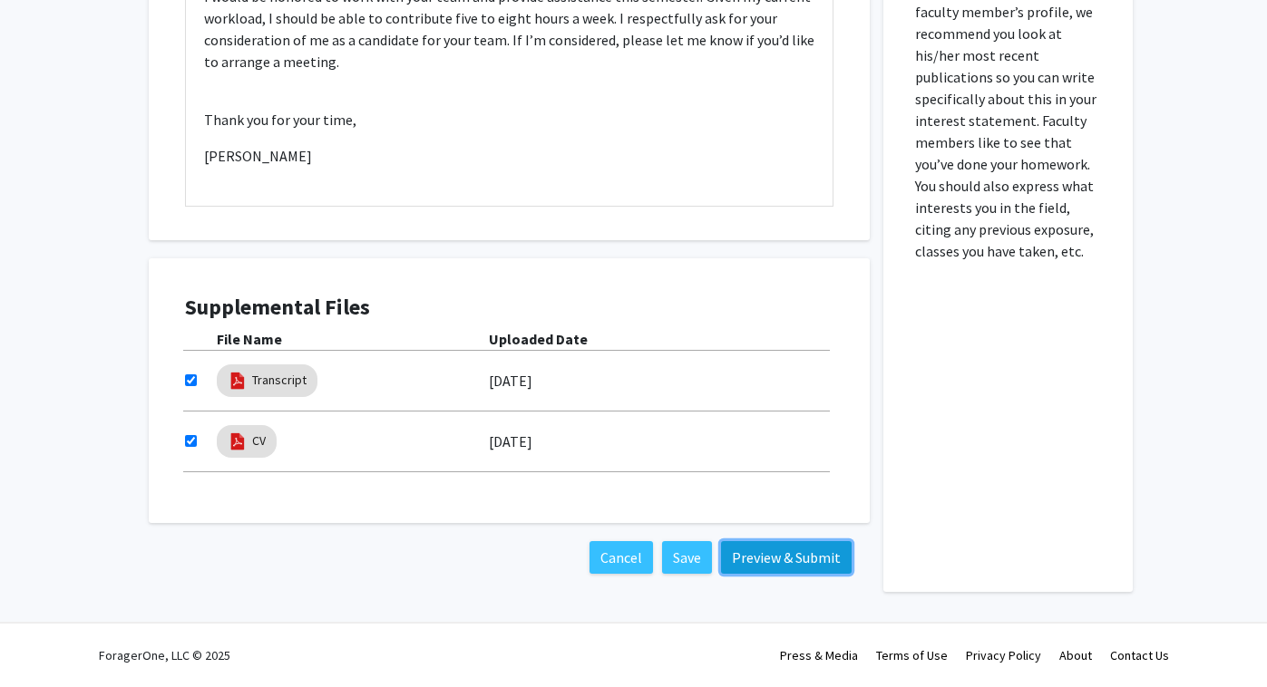
click at [793, 555] on button "Preview & Submit" at bounding box center [786, 557] width 131 height 33
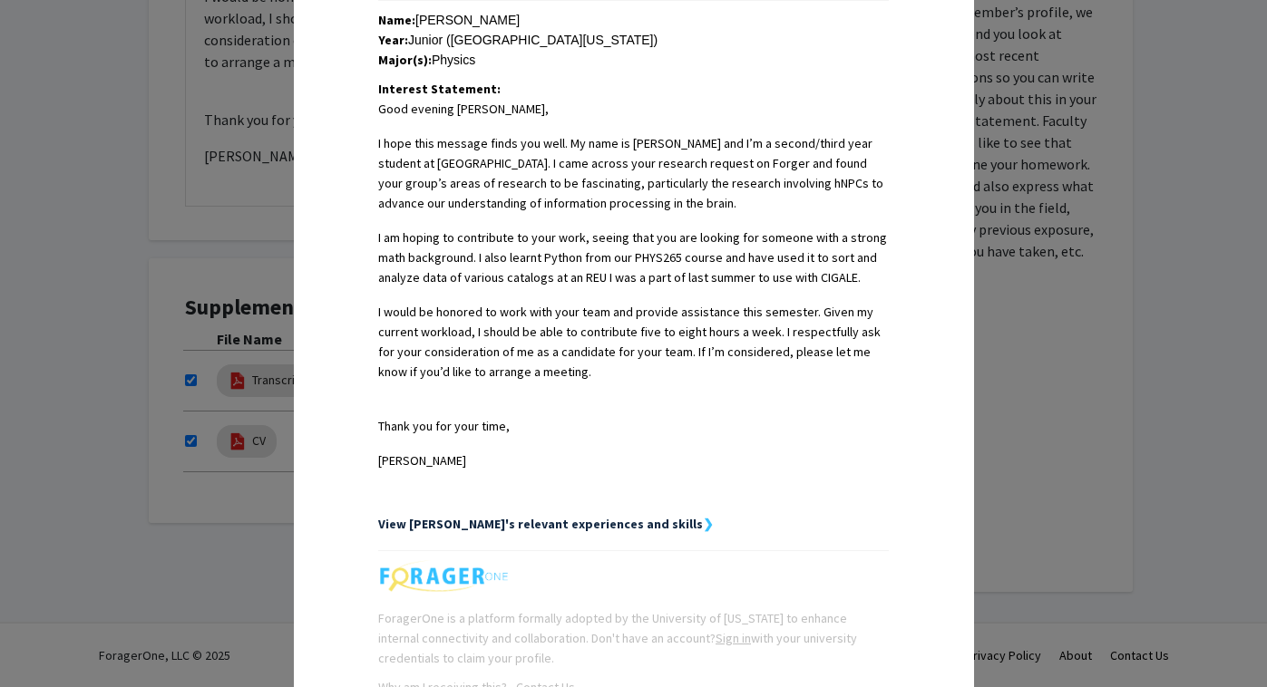
scroll to position [421, 0]
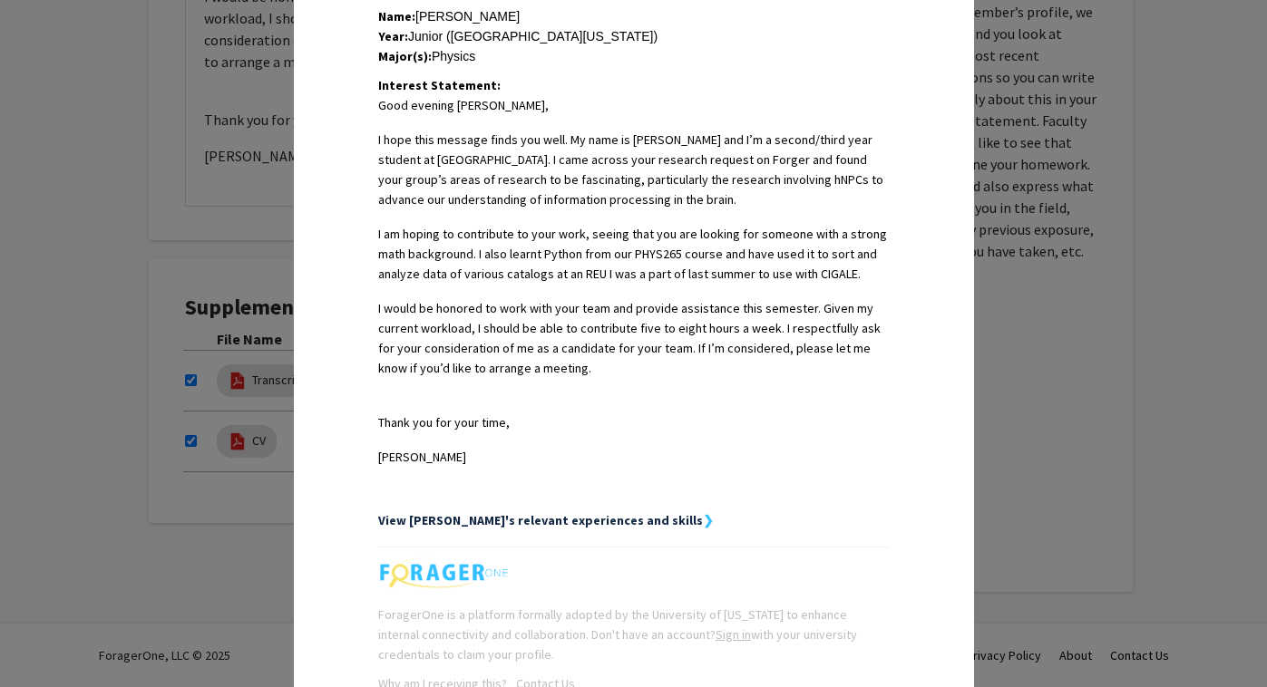
click at [405, 224] on p "I am hoping to contribute to your work, seeing that you are looking for someone…" at bounding box center [633, 254] width 511 height 60
click at [394, 224] on p "I am hoping to contribute to your work, seeing that you are looking for someone…" at bounding box center [633, 254] width 511 height 60
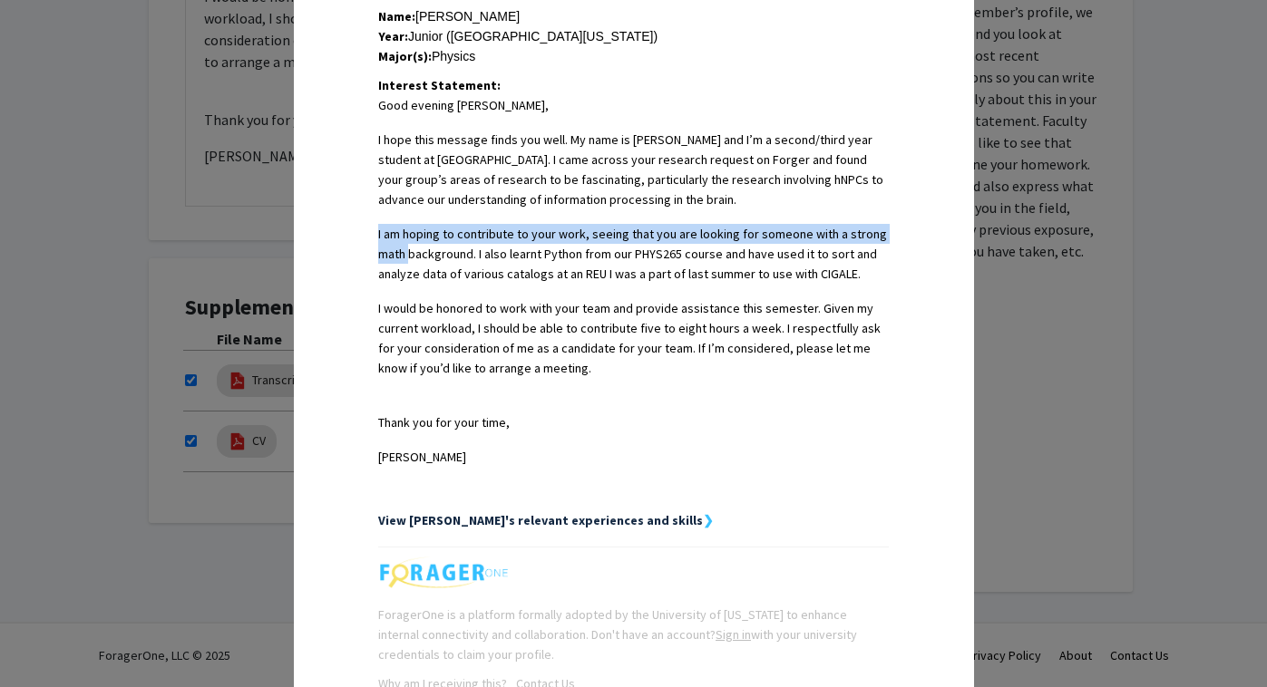
drag, startPoint x: 379, startPoint y: 214, endPoint x: 410, endPoint y: 227, distance: 33.3
click at [410, 227] on p "I am hoping to contribute to your work, seeing that you are looking for someone…" at bounding box center [633, 254] width 511 height 60
click at [405, 224] on p "I am hoping to contribute to your work, seeing that you are looking for someone…" at bounding box center [633, 254] width 511 height 60
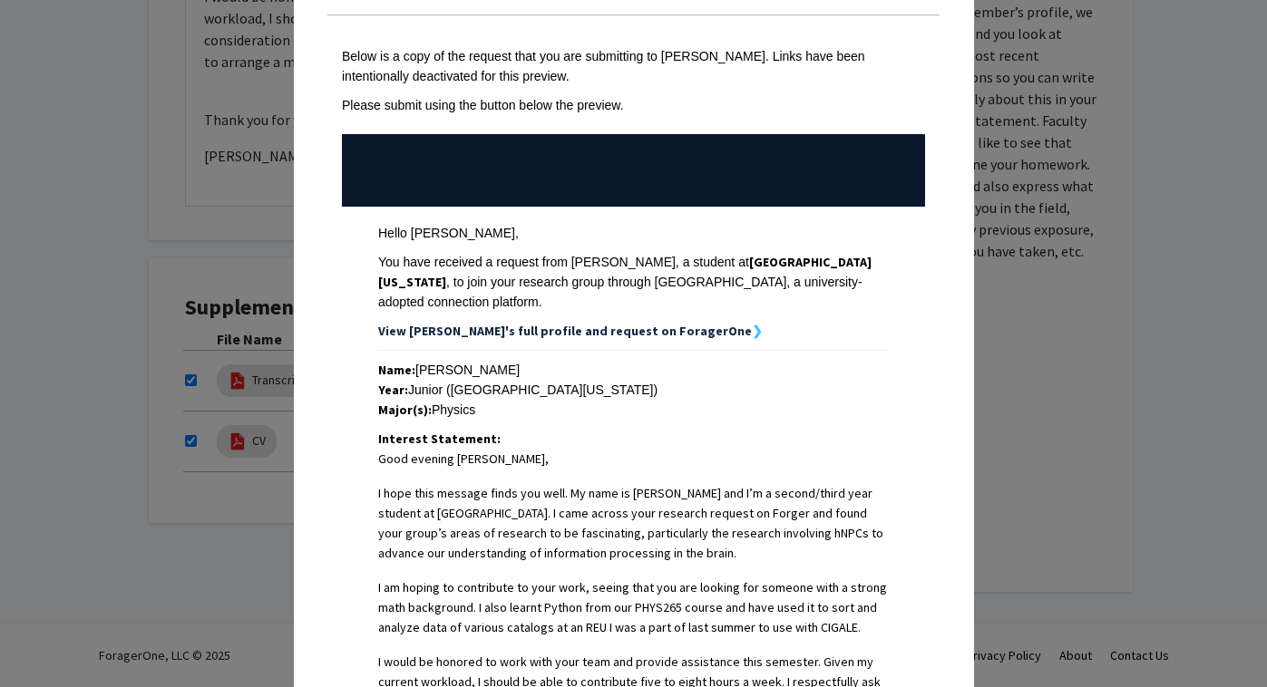
scroll to position [0, 0]
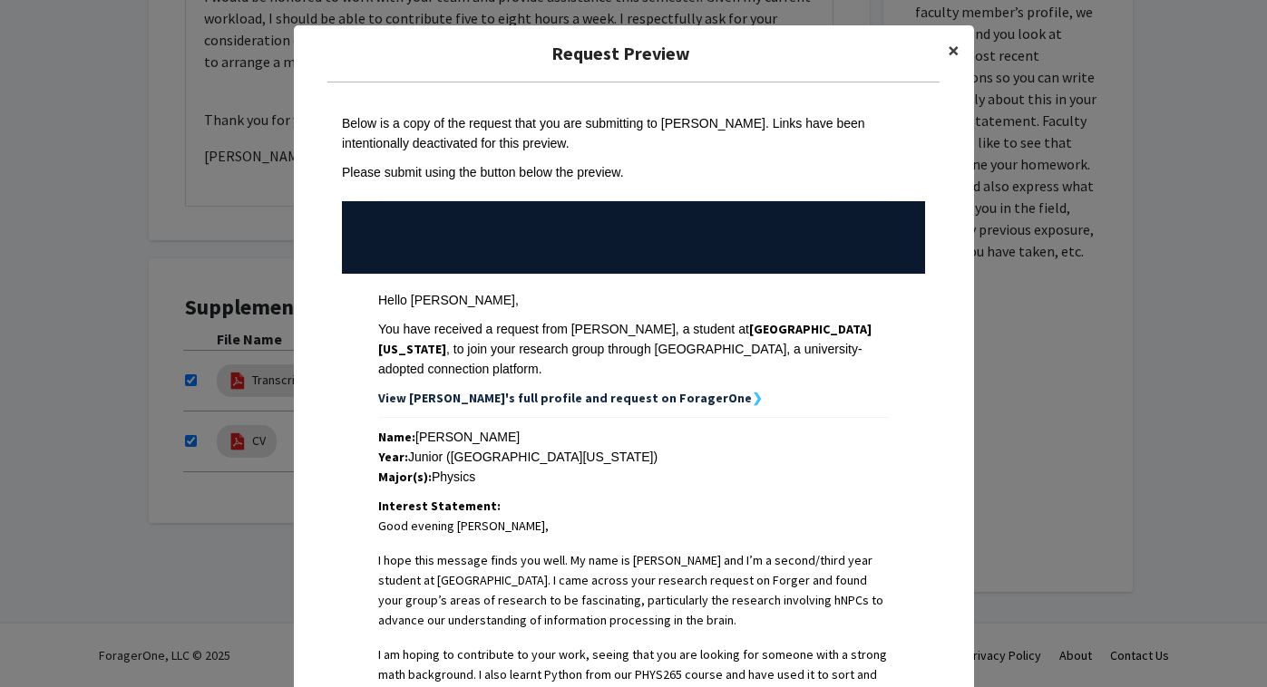
click at [956, 49] on span "×" at bounding box center [954, 50] width 12 height 28
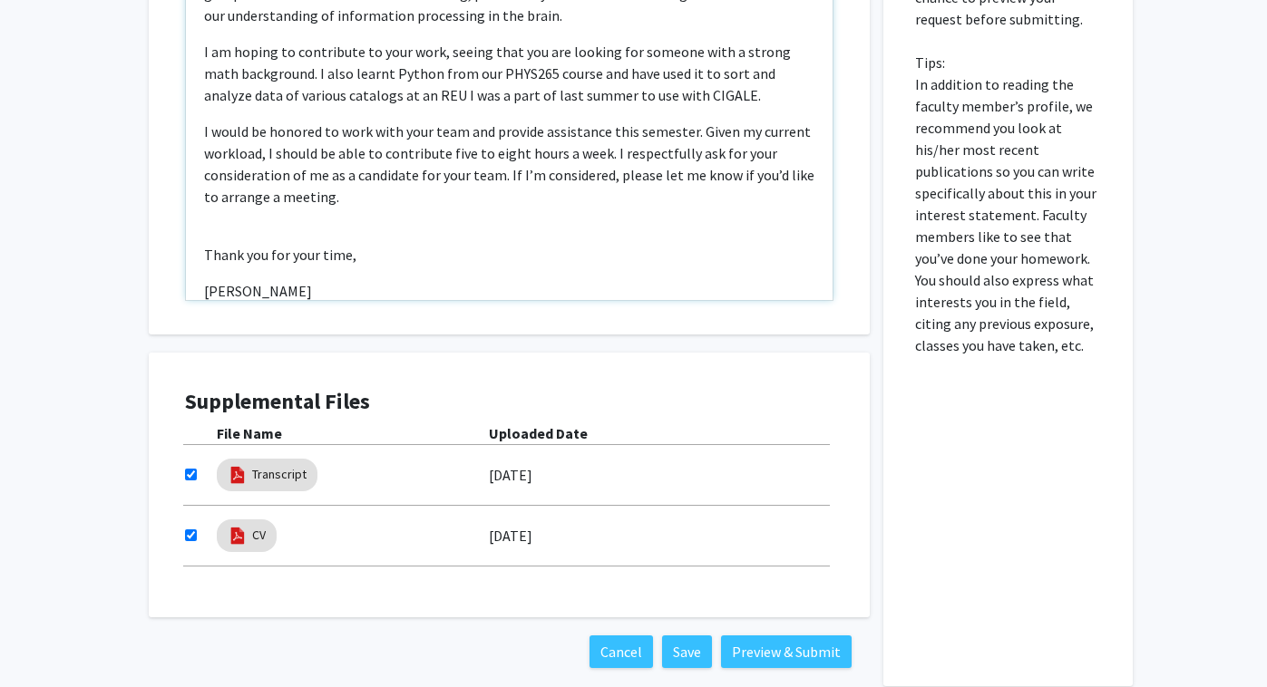
scroll to position [709, 0]
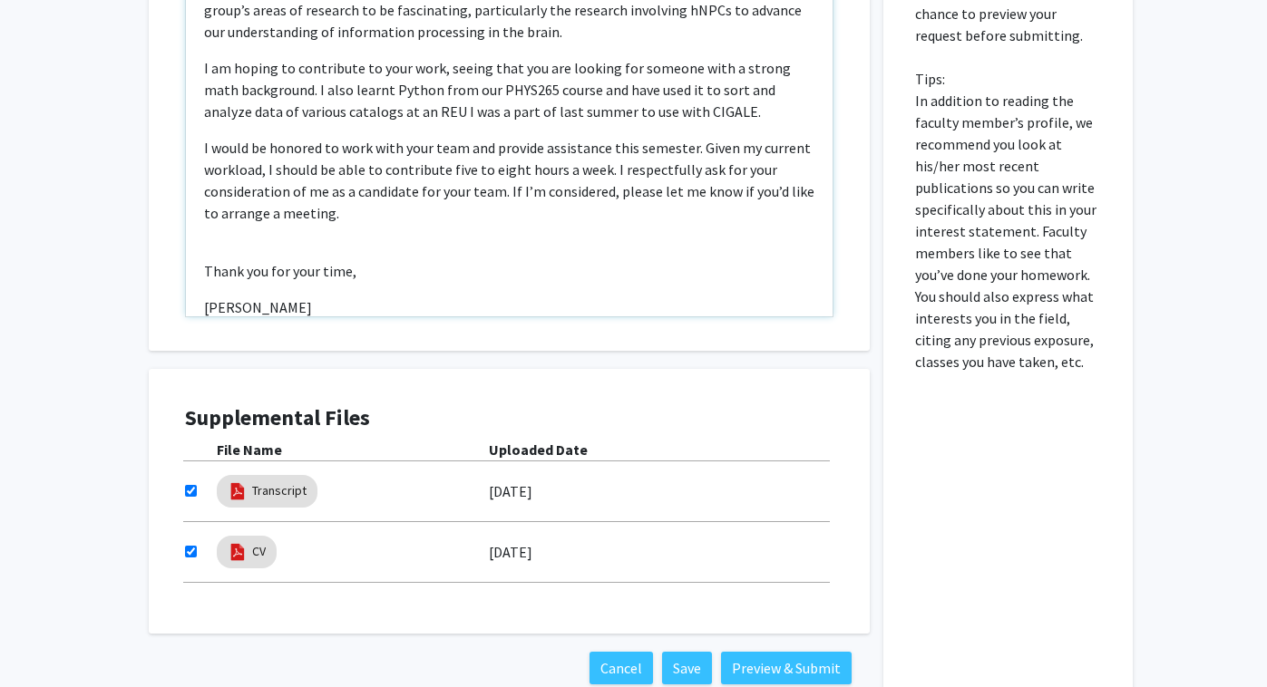
click at [227, 77] on p "I am hoping to contribute to your work, seeing that you are looking for someone…" at bounding box center [509, 89] width 610 height 65
type textarea "<p>Good evening [PERSON_NAME],</p><p>I hope this message finds you well. My nam…"
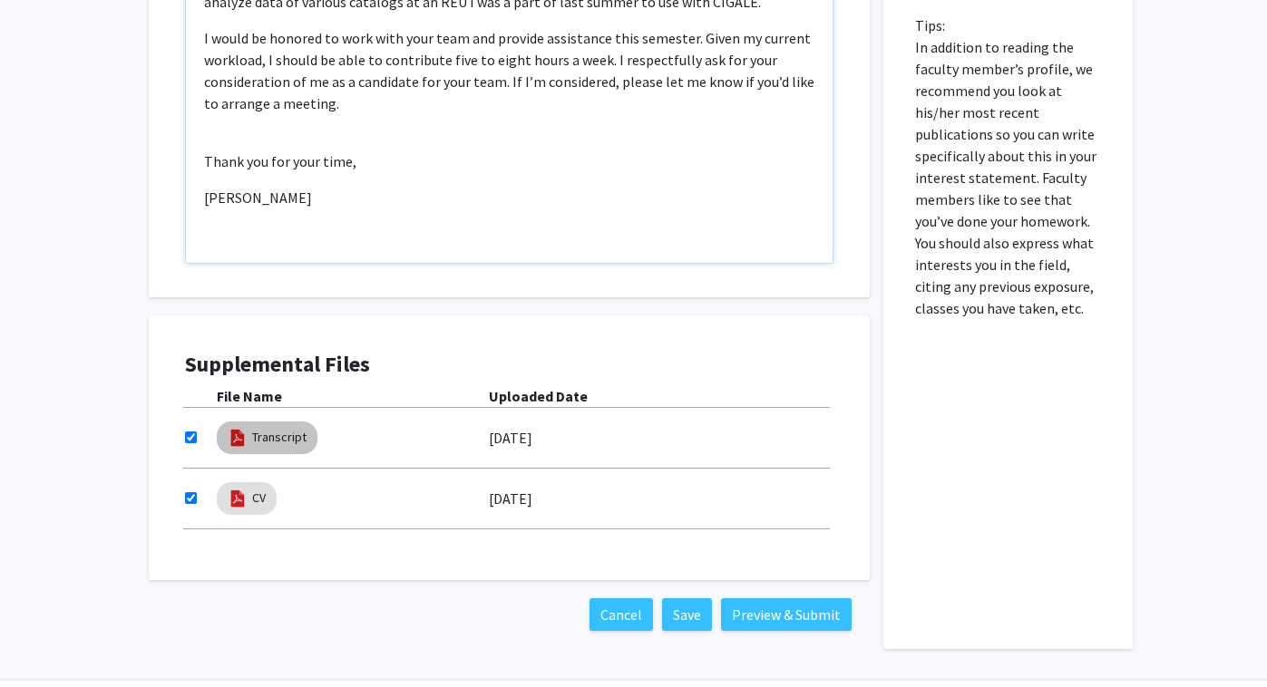
scroll to position [820, 0]
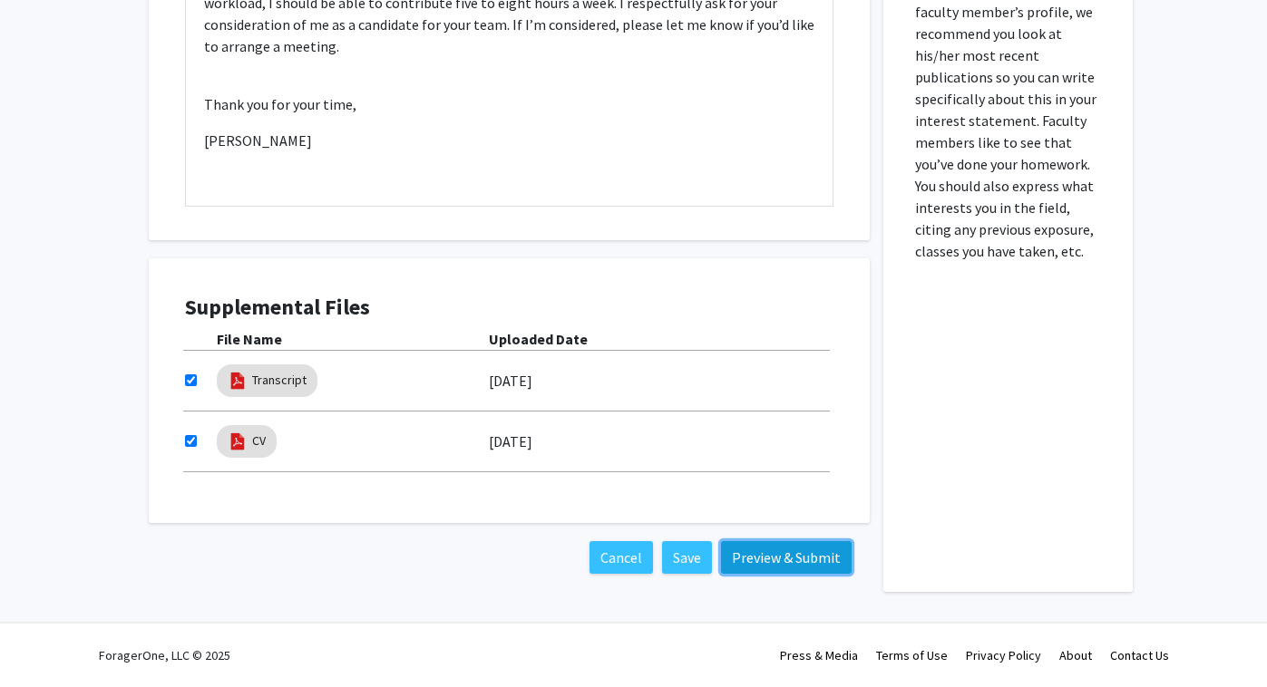
click at [737, 570] on button "Preview & Submit" at bounding box center [786, 557] width 131 height 33
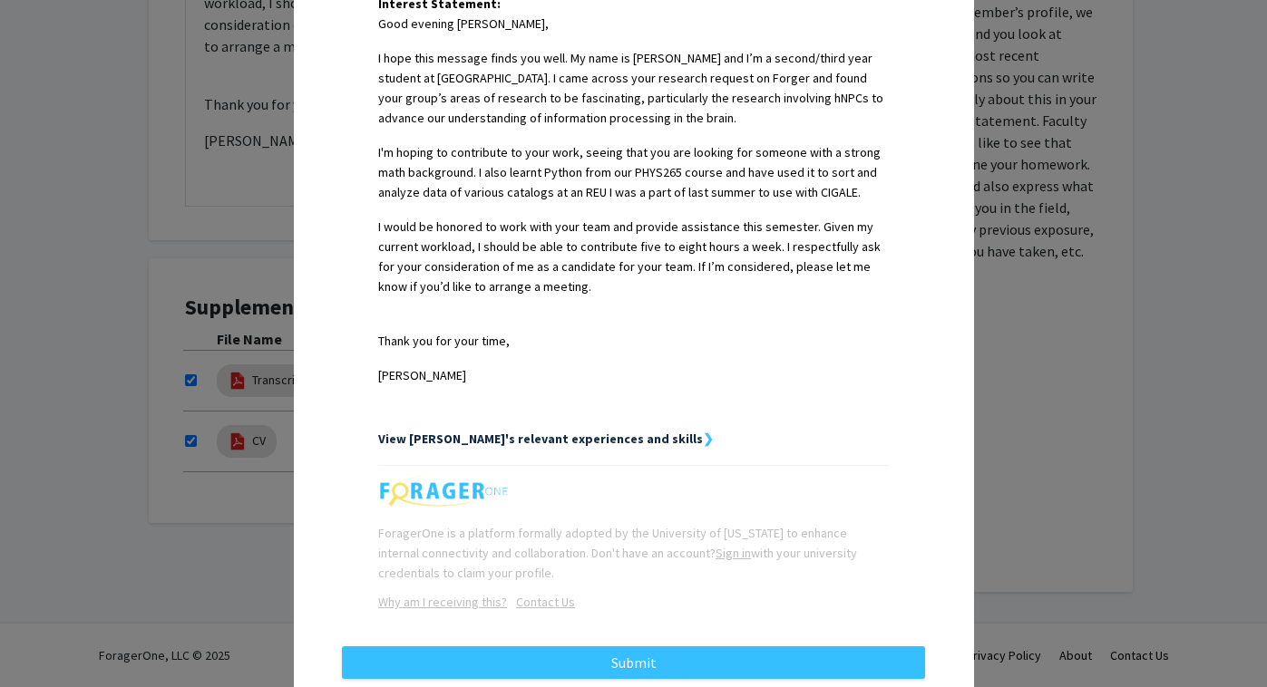
scroll to position [536, 0]
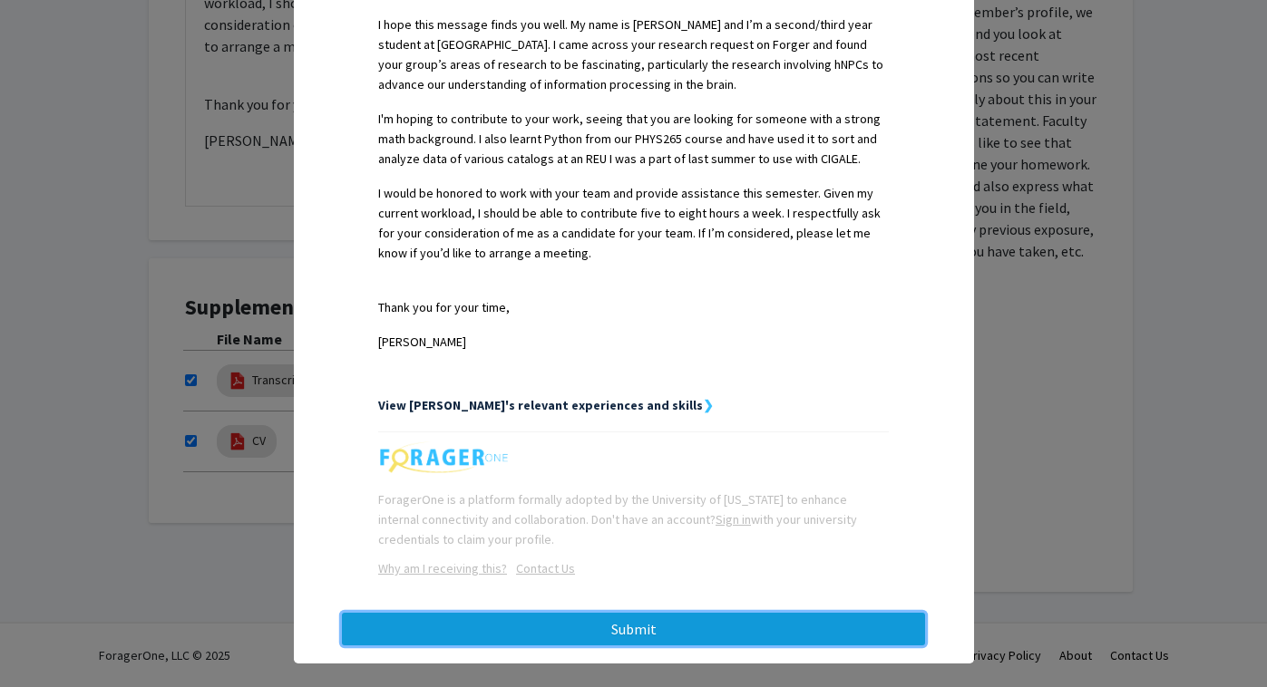
click at [632, 615] on button "Submit" at bounding box center [633, 629] width 583 height 33
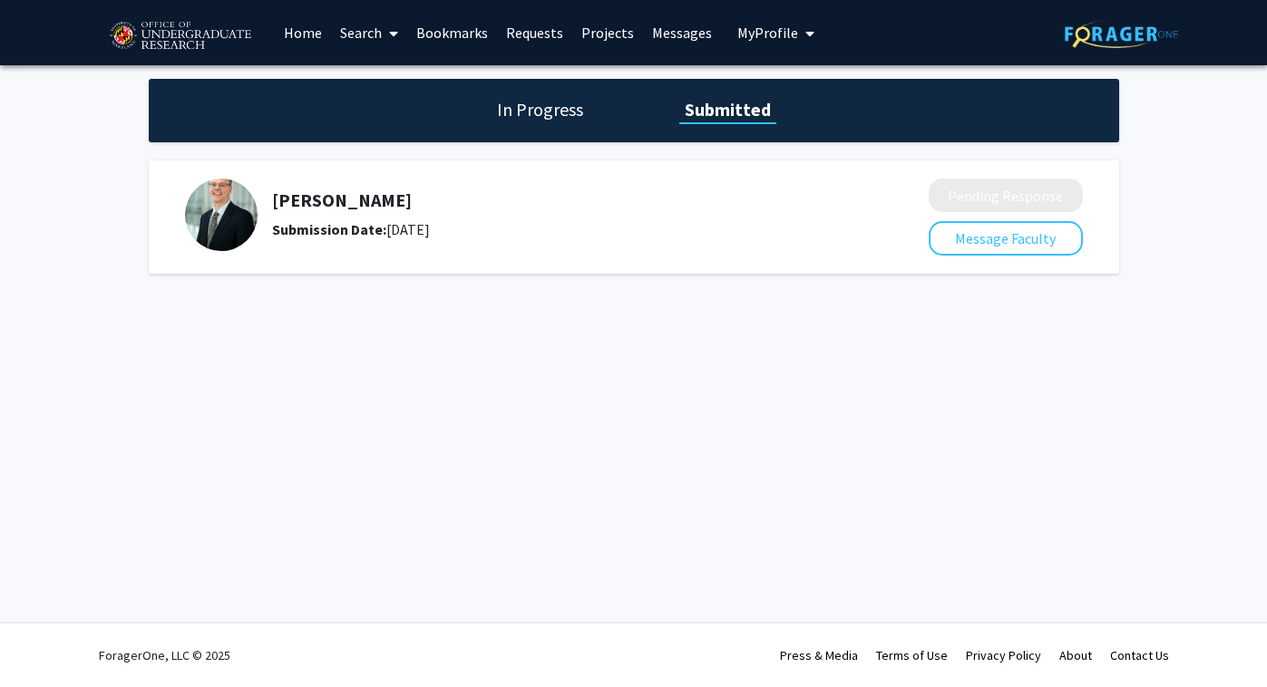
click at [302, 40] on link "Home" at bounding box center [303, 32] width 56 height 63
